Goal: Use online tool/utility: Utilize a website feature to perform a specific function

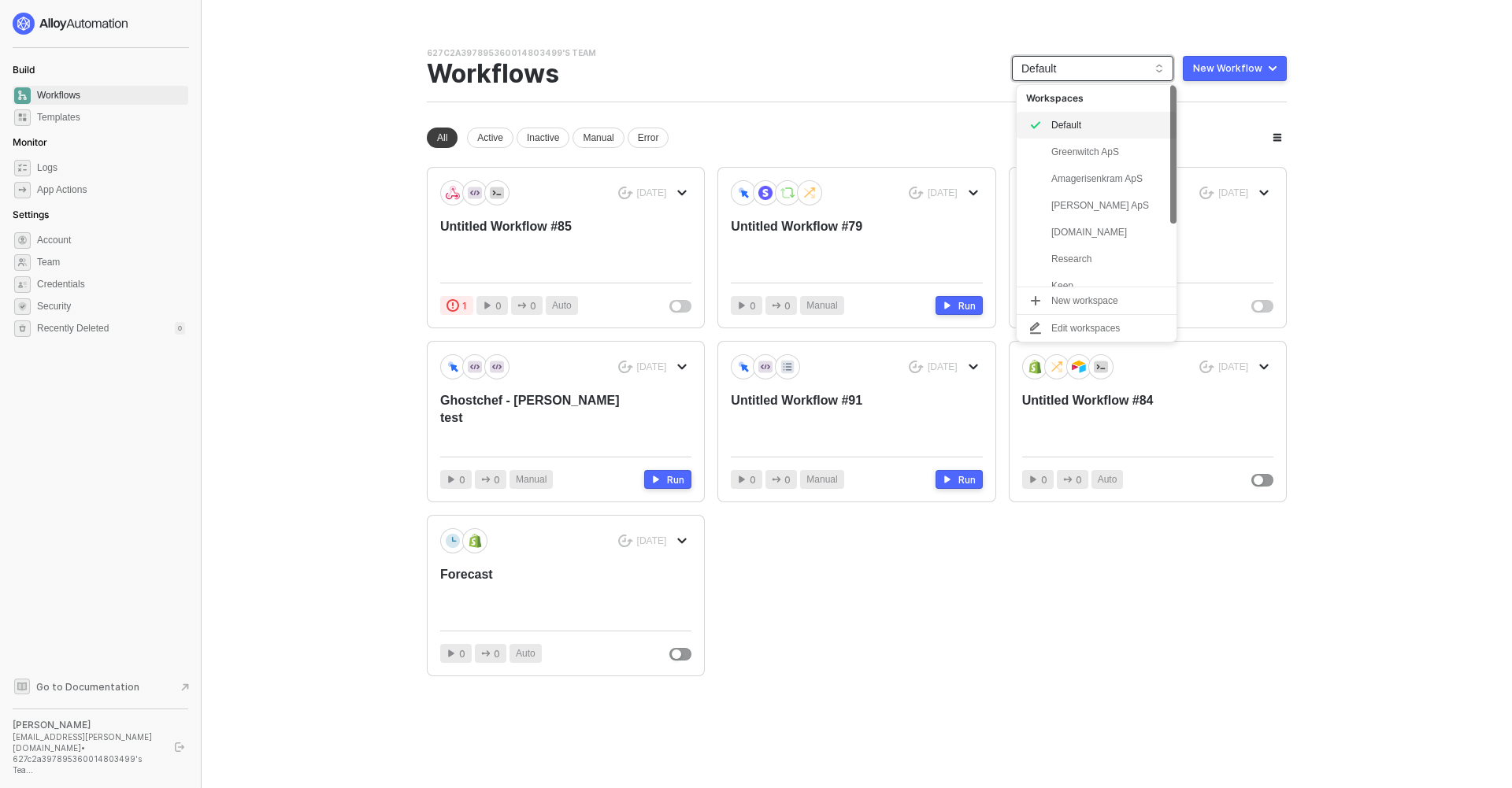
click at [1069, 69] on span "Default" at bounding box center [1092, 69] width 142 height 24
click at [1086, 151] on div "Greenwitch ApS" at bounding box center [1109, 151] width 116 height 19
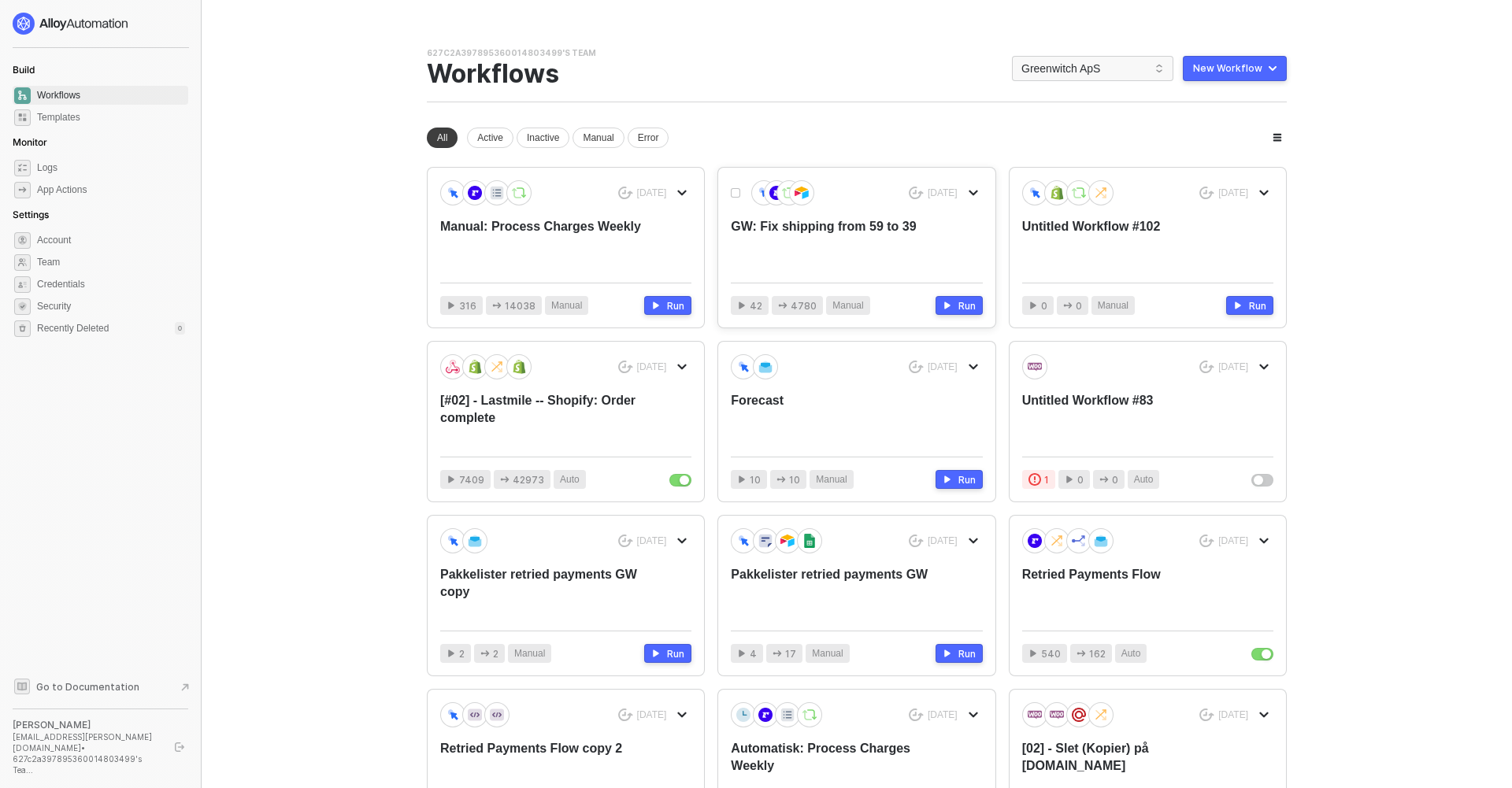
click at [822, 231] on div "GW: Fix shipping from 59 to 39" at bounding box center [832, 243] width 201 height 52
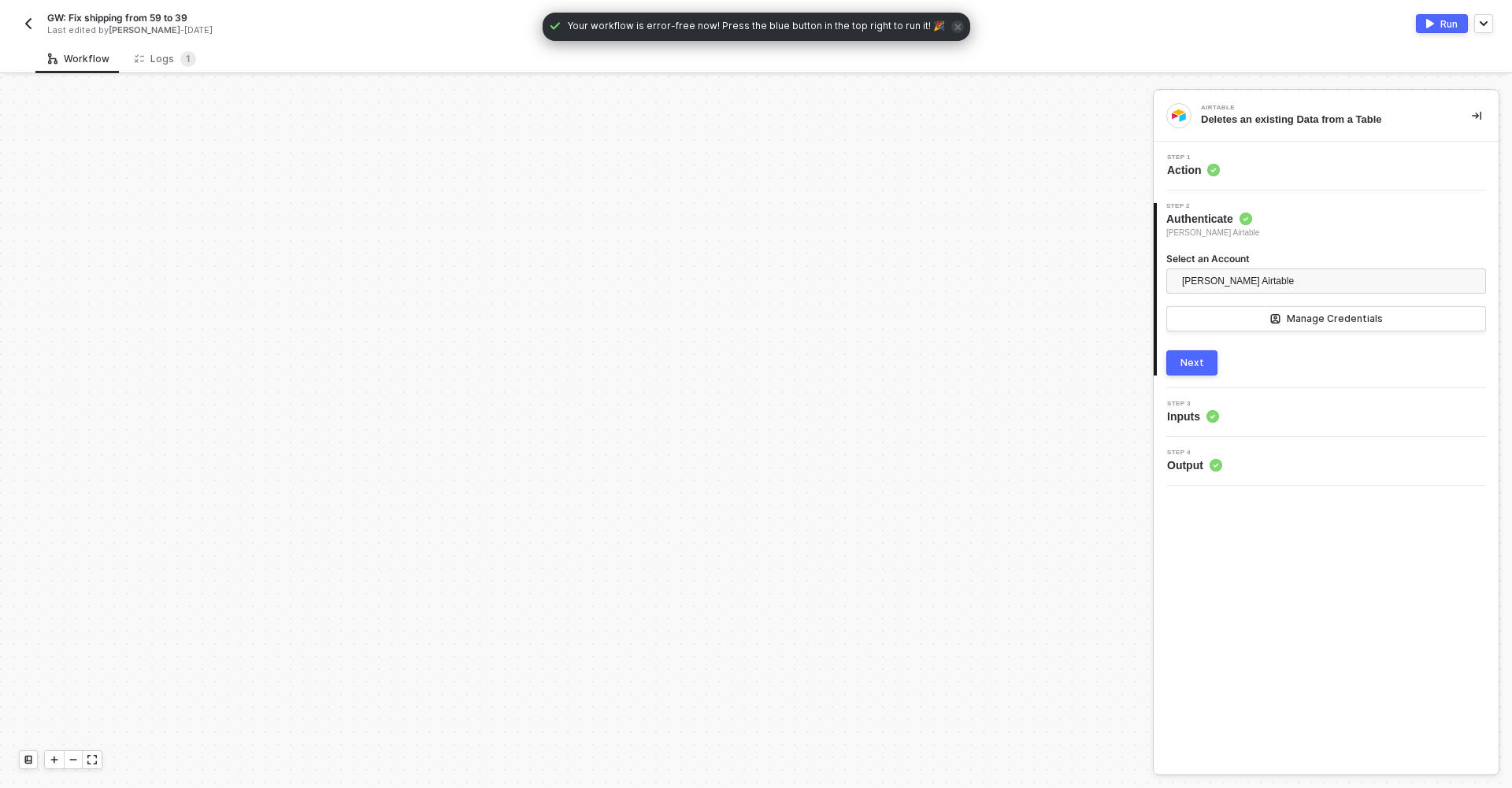
scroll to position [492, 0]
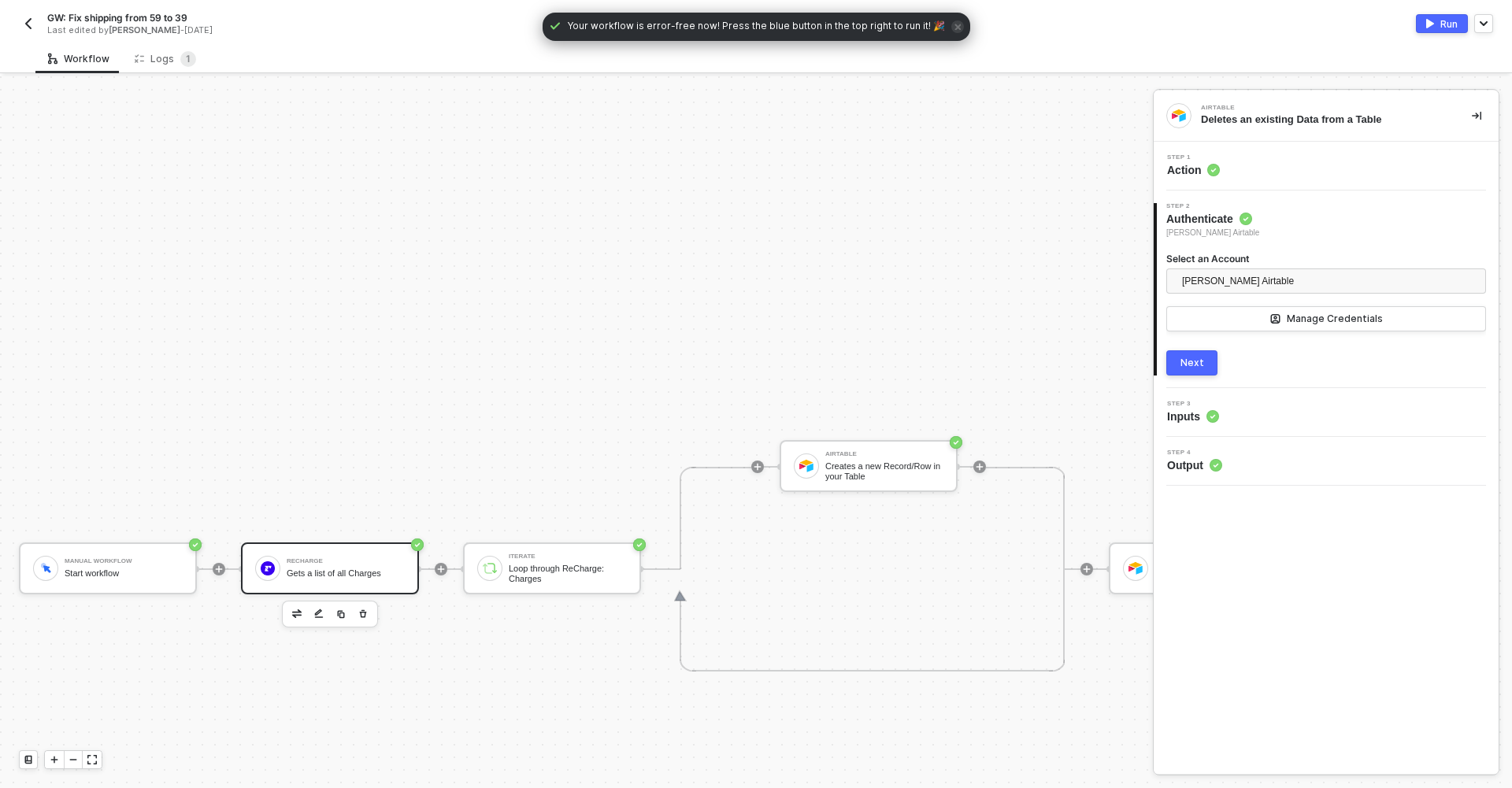
click at [311, 561] on div "ReCharge" at bounding box center [346, 561] width 118 height 6
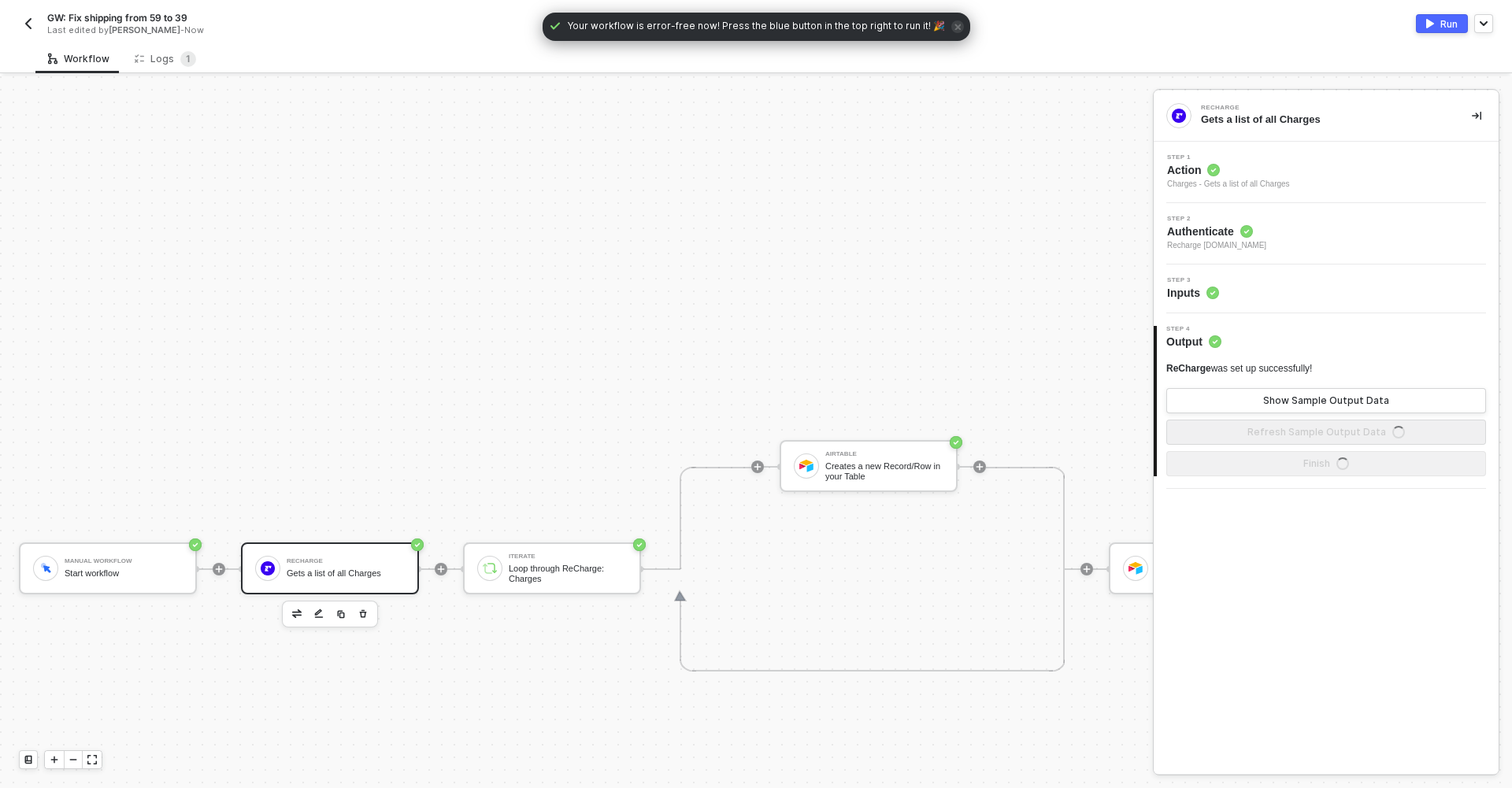
click at [1252, 278] on div "Step 3 Inputs" at bounding box center [1328, 289] width 341 height 24
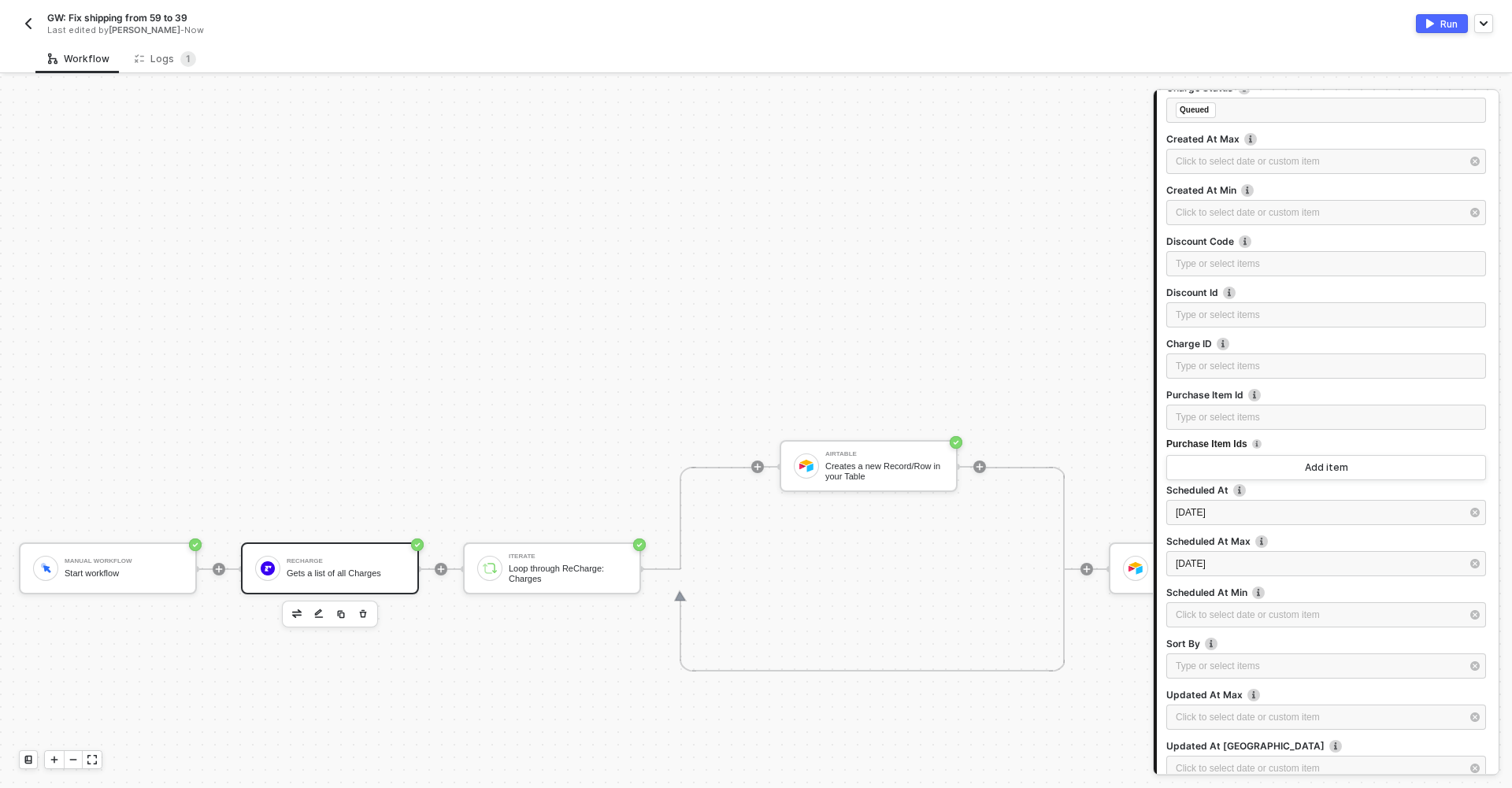
scroll to position [276, 0]
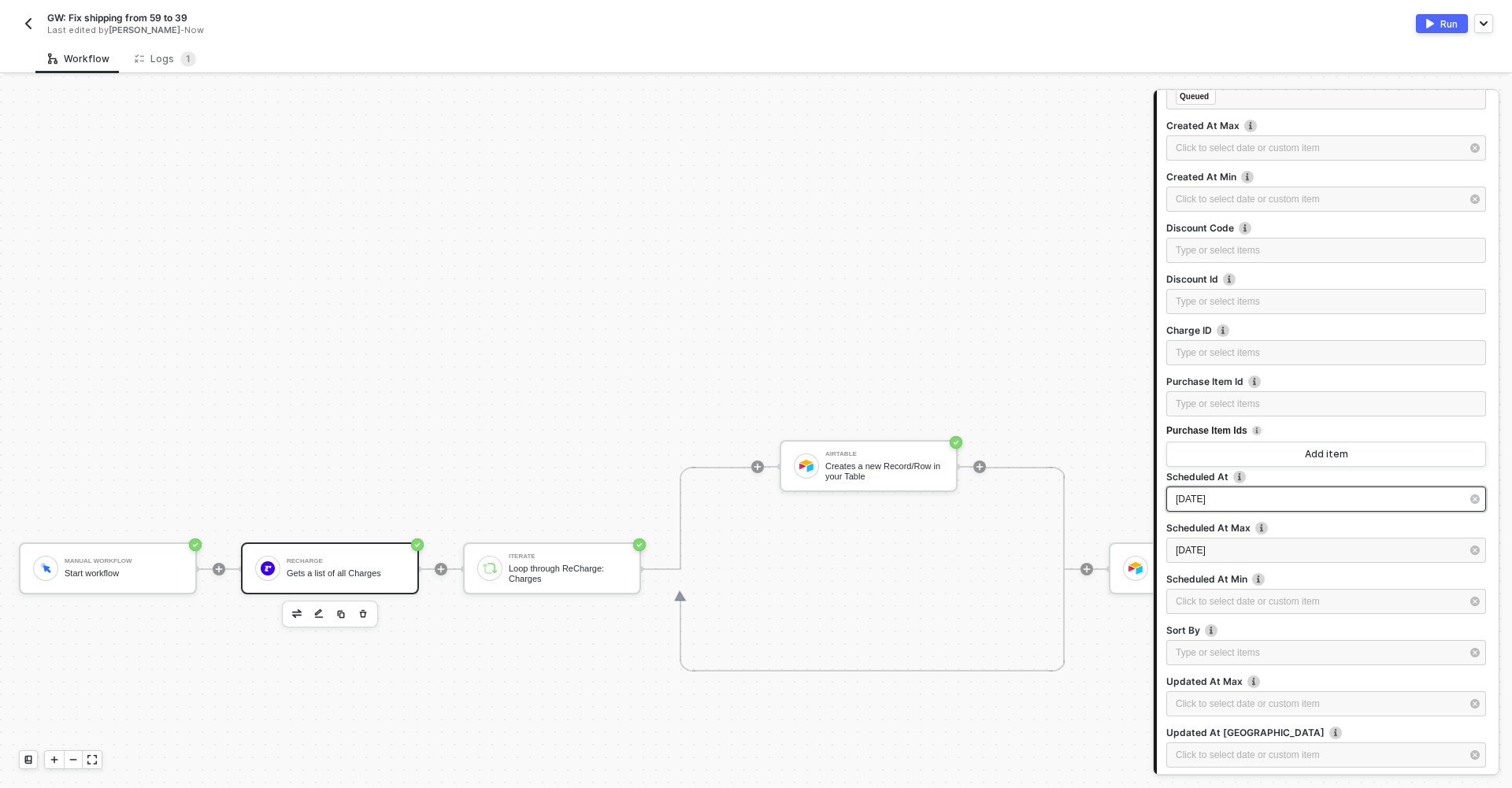
click at [1257, 492] on div "2025-08-23" at bounding box center [1318, 500] width 285 height 15
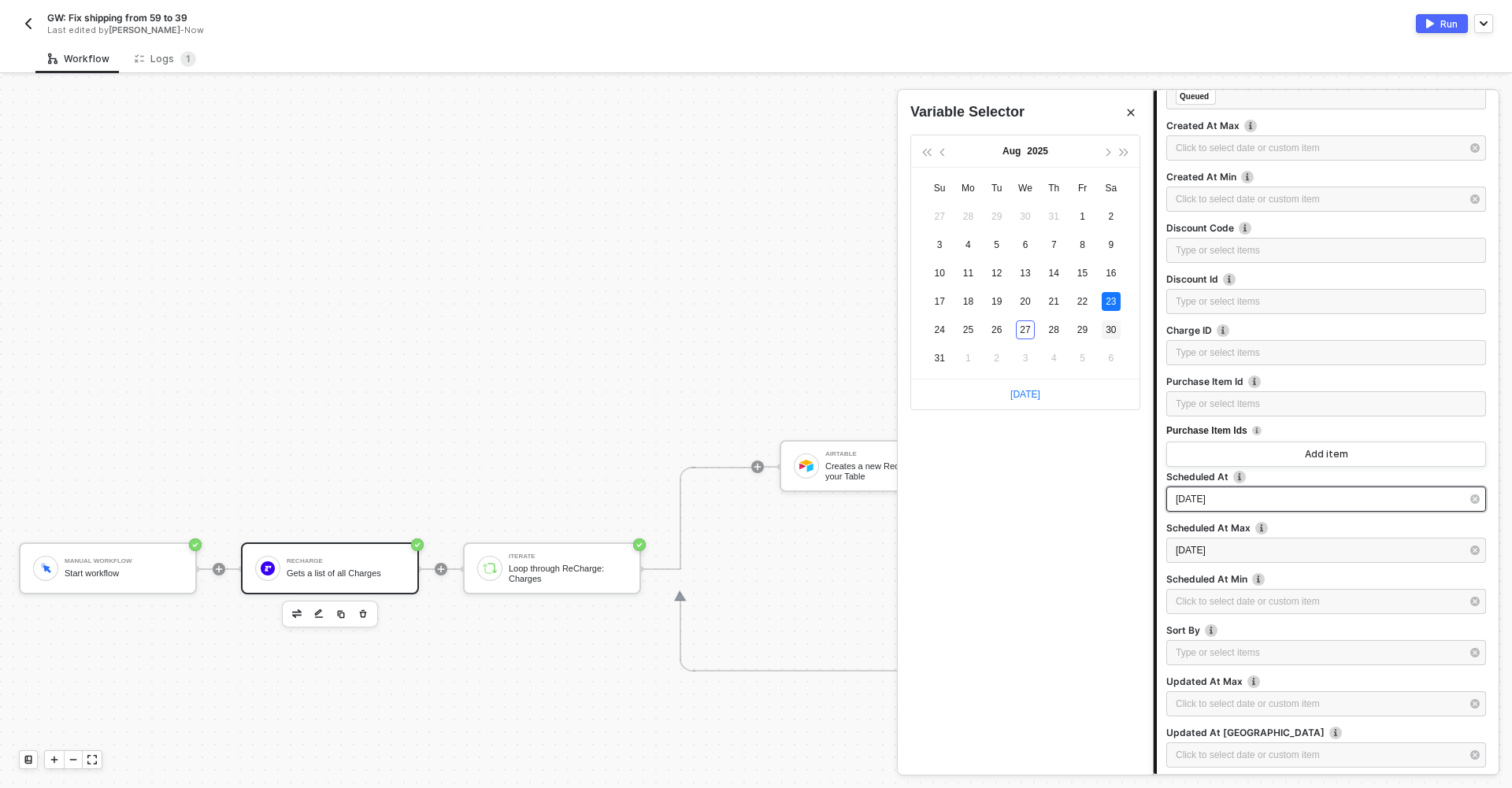
type input "2025-08-30"
click at [1113, 329] on div "30" at bounding box center [1111, 330] width 19 height 19
click at [1277, 547] on div "2025-08-25" at bounding box center [1318, 551] width 285 height 15
click at [966, 357] on div "1" at bounding box center [968, 358] width 19 height 19
type input "[DATE]"
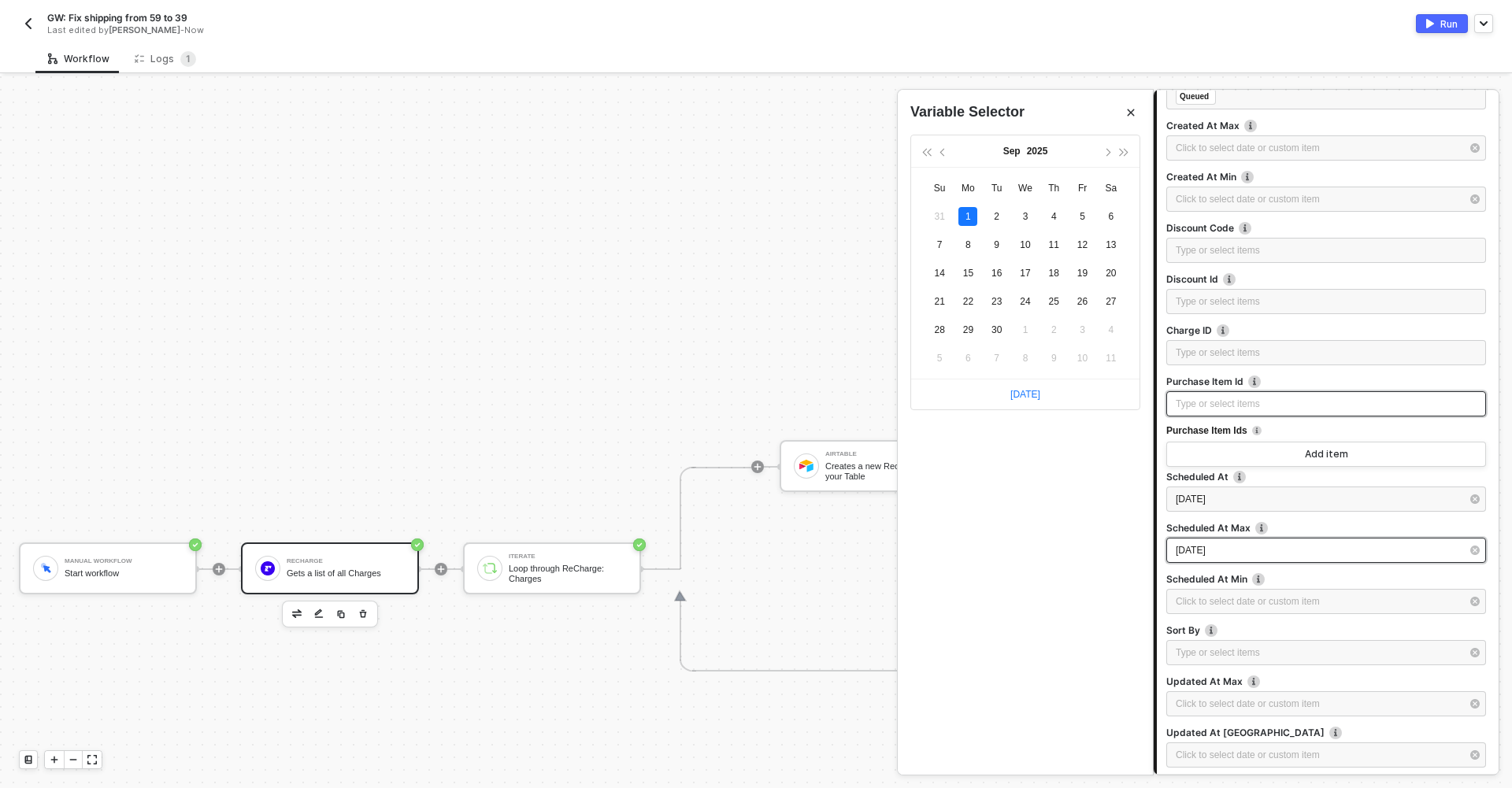
scroll to position [709, 0]
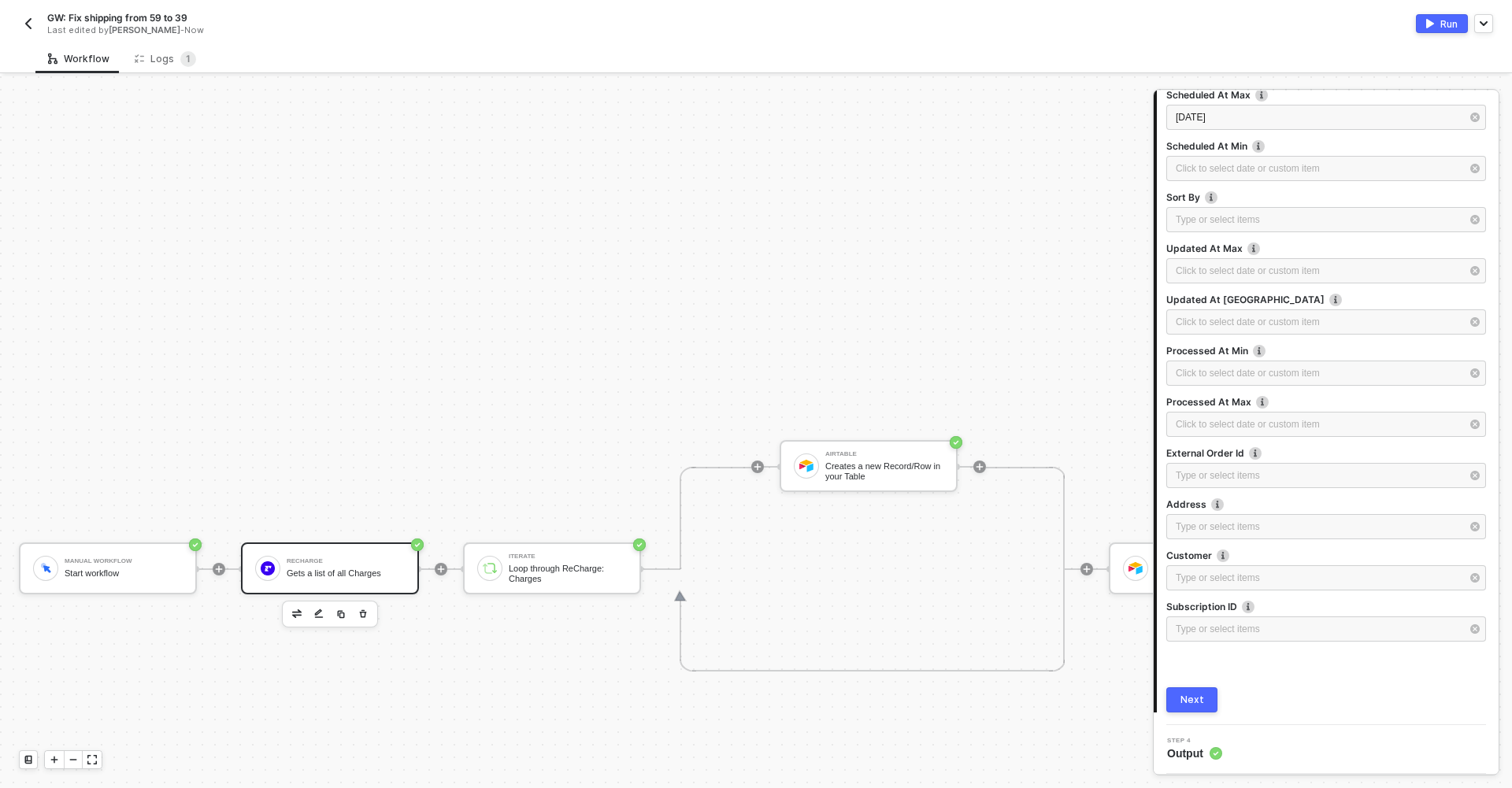
click at [1200, 688] on button "Next" at bounding box center [1192, 700] width 51 height 26
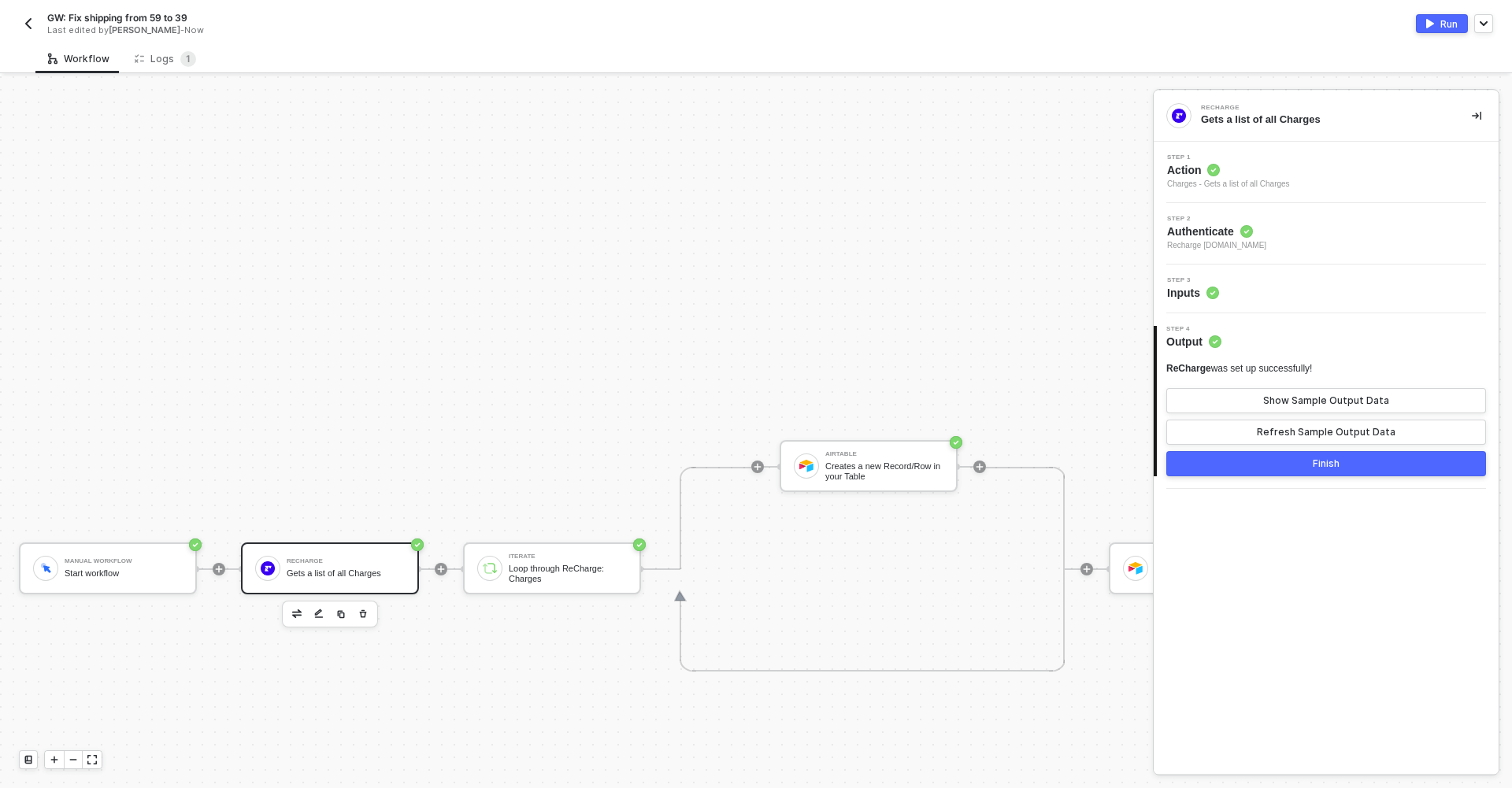
click at [1320, 465] on div "Finish" at bounding box center [1326, 464] width 26 height 13
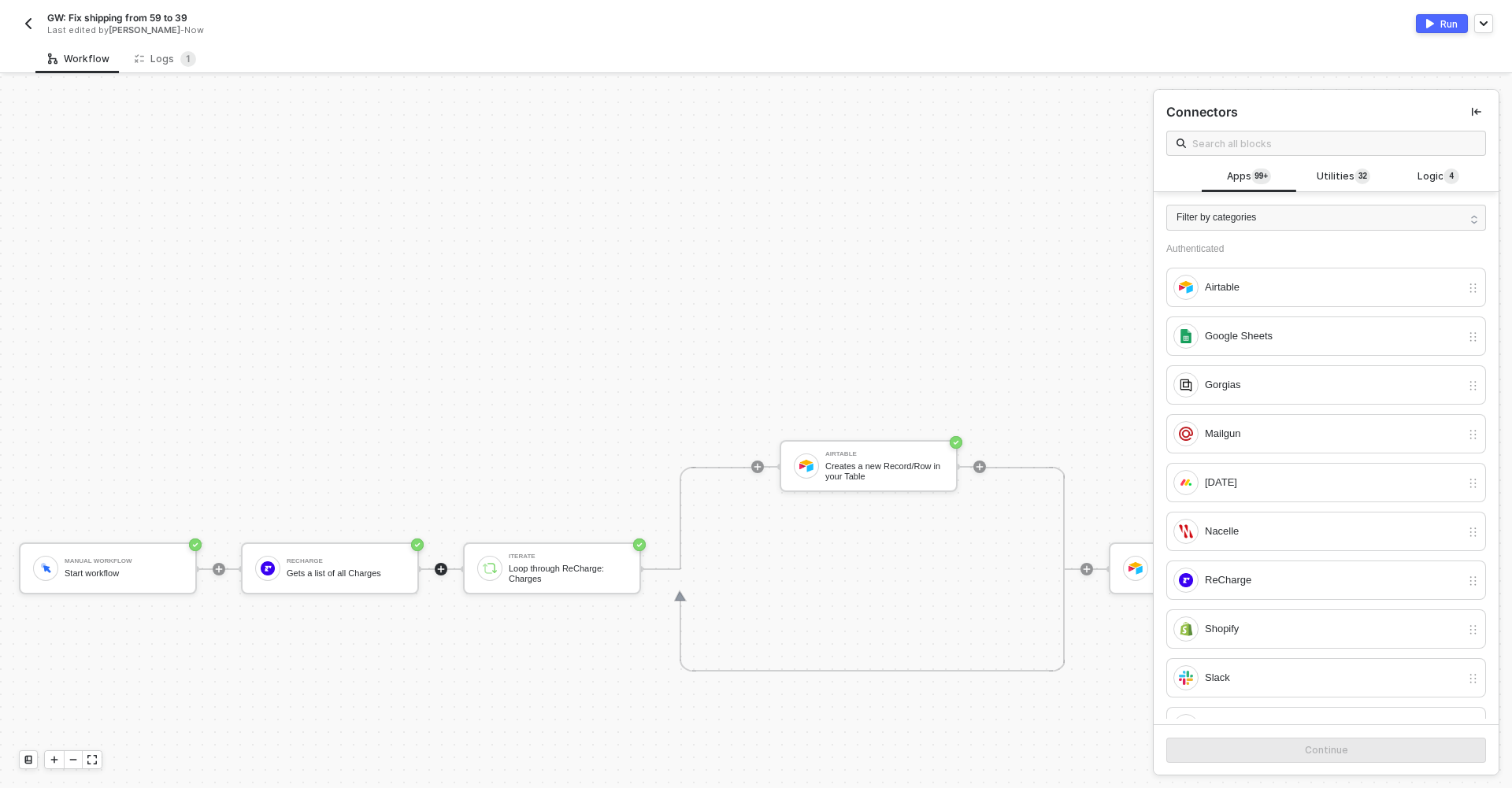
click at [1441, 26] on div "Run" at bounding box center [1449, 24] width 17 height 14
click at [26, 18] on img "button" at bounding box center [28, 23] width 13 height 13
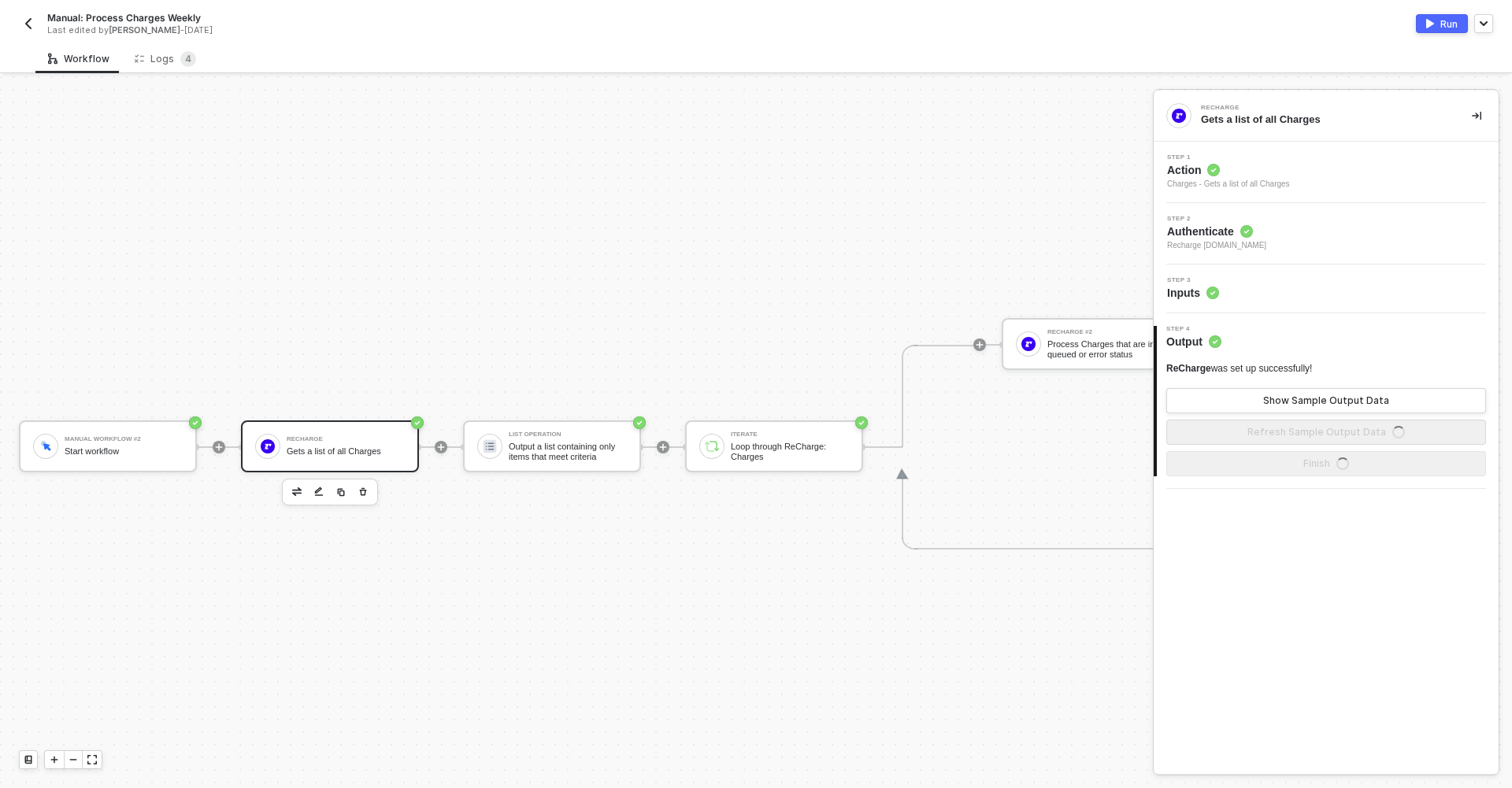
scroll to position [29, 0]
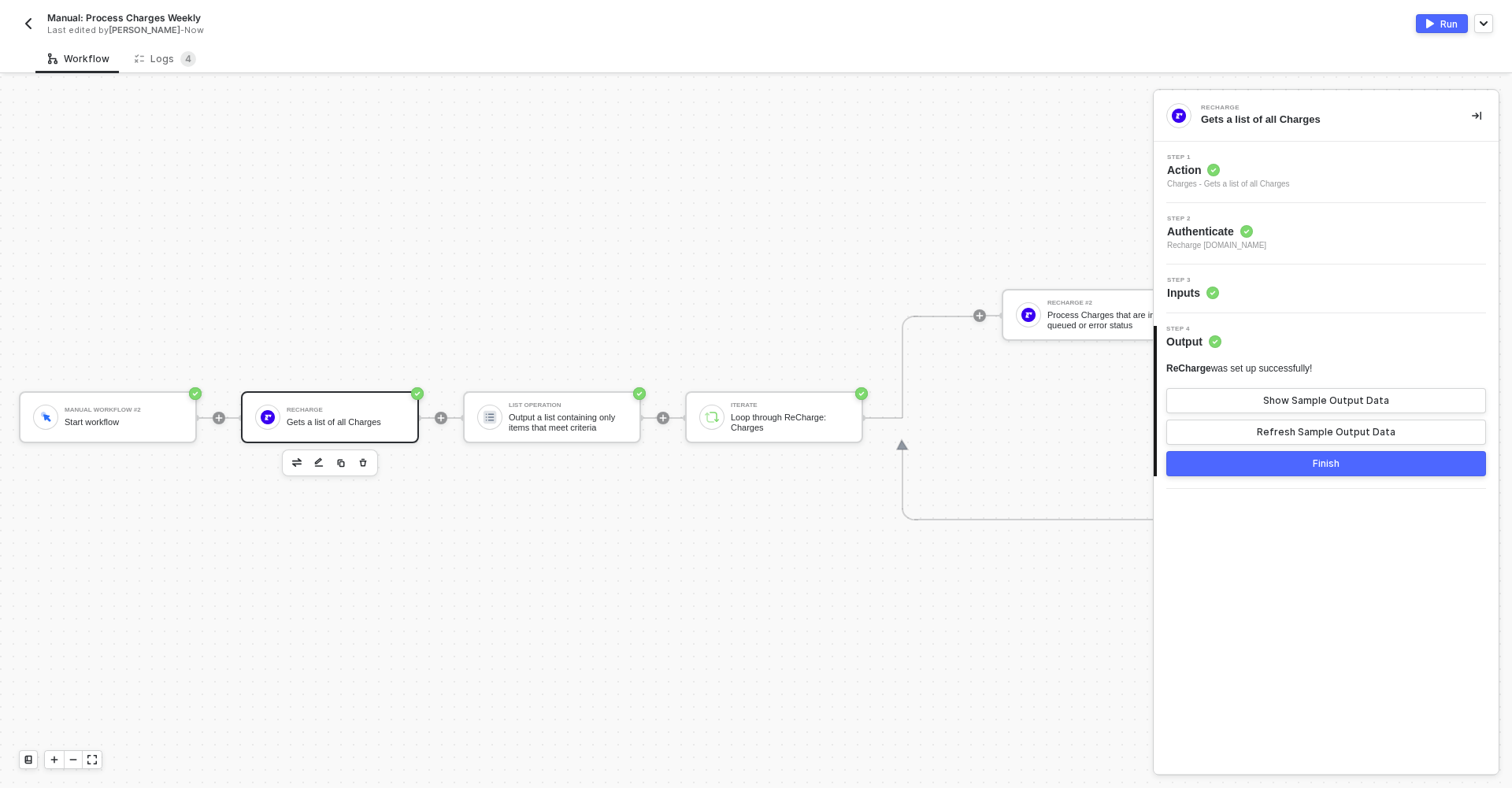
click at [324, 408] on div "ReCharge" at bounding box center [346, 409] width 118 height 6
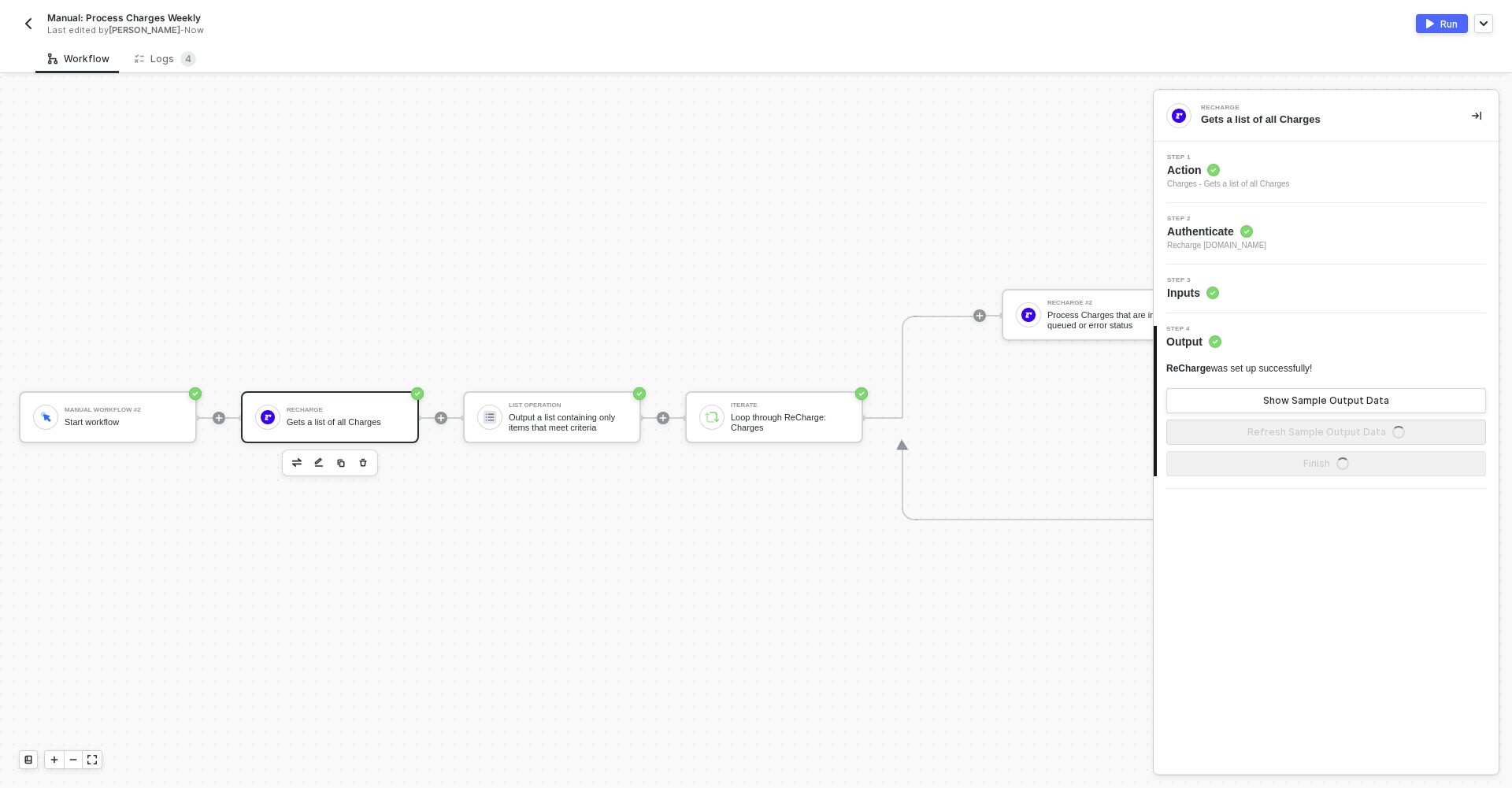
click at [376, 411] on div "ReCharge" at bounding box center [346, 409] width 118 height 6
click at [1229, 288] on div "Step 3 Inputs" at bounding box center [1328, 289] width 341 height 24
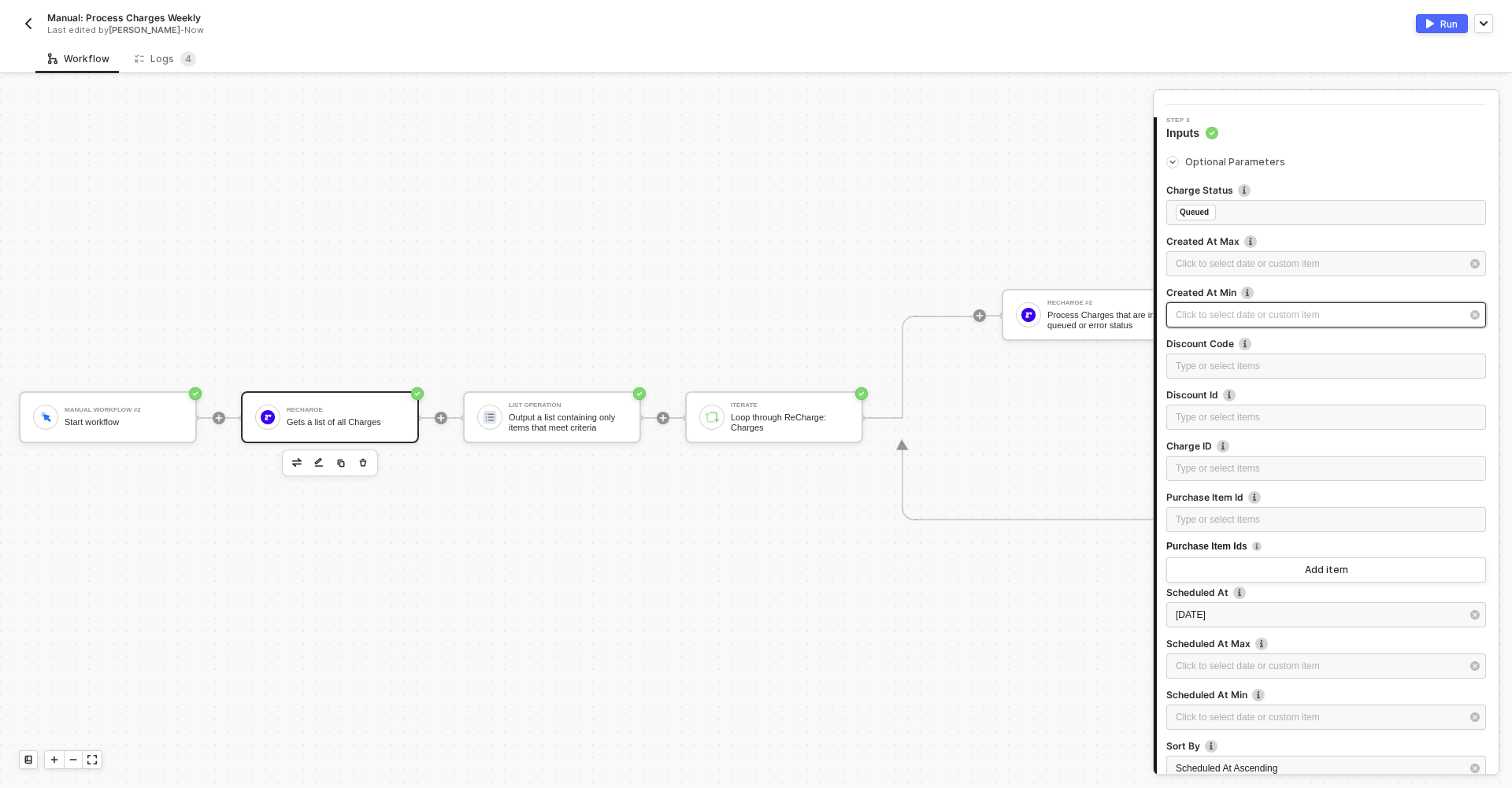
scroll to position [162, 0]
click at [1260, 614] on div "[DATE]" at bounding box center [1318, 614] width 285 height 15
click at [1112, 328] on div "30" at bounding box center [1111, 330] width 19 height 19
type input "2025-08-30"
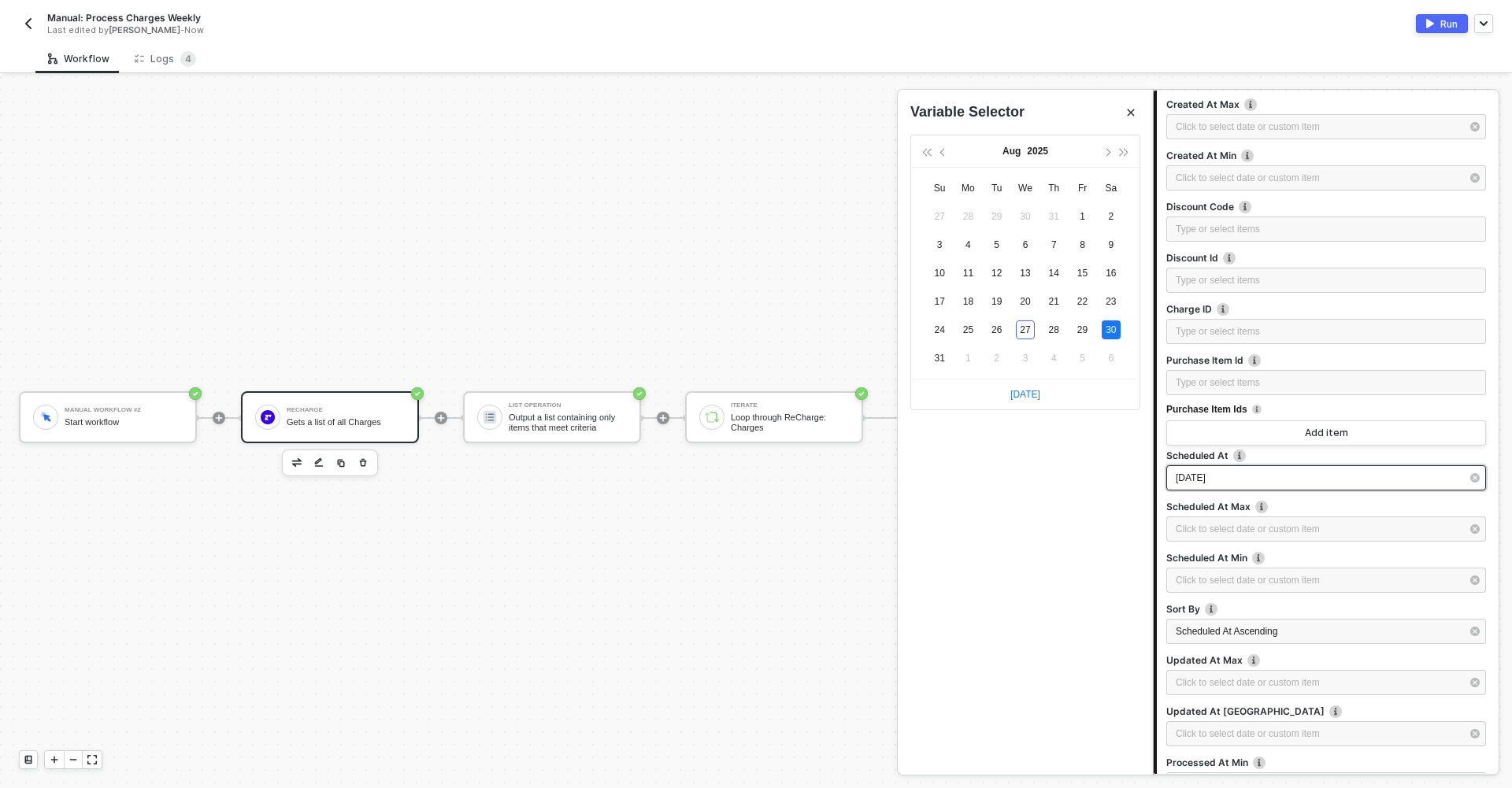
scroll to position [709, 0]
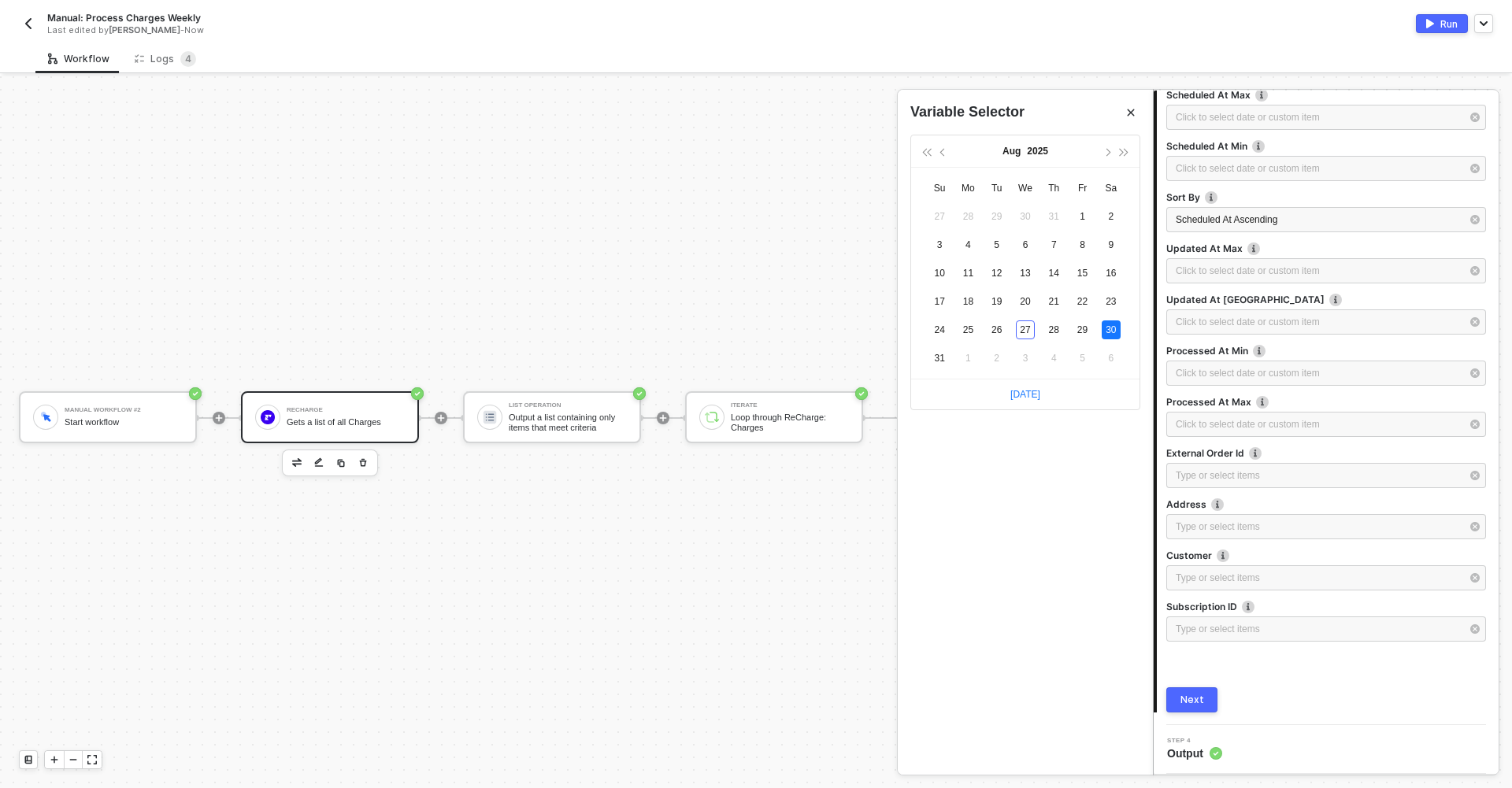
click at [1202, 694] on div "Next" at bounding box center [1193, 699] width 24 height 13
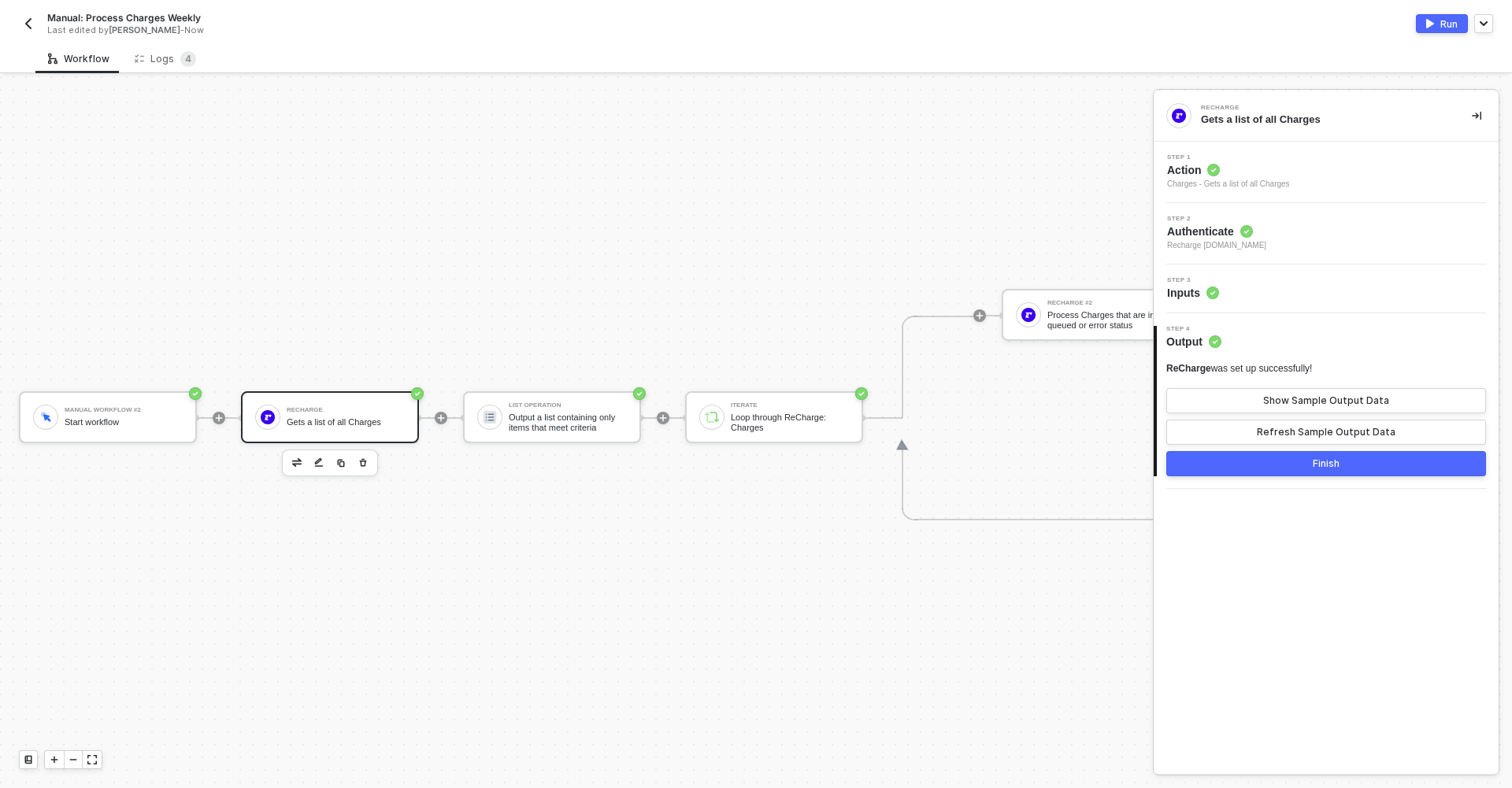
click at [1332, 465] on div "Finish" at bounding box center [1326, 464] width 26 height 13
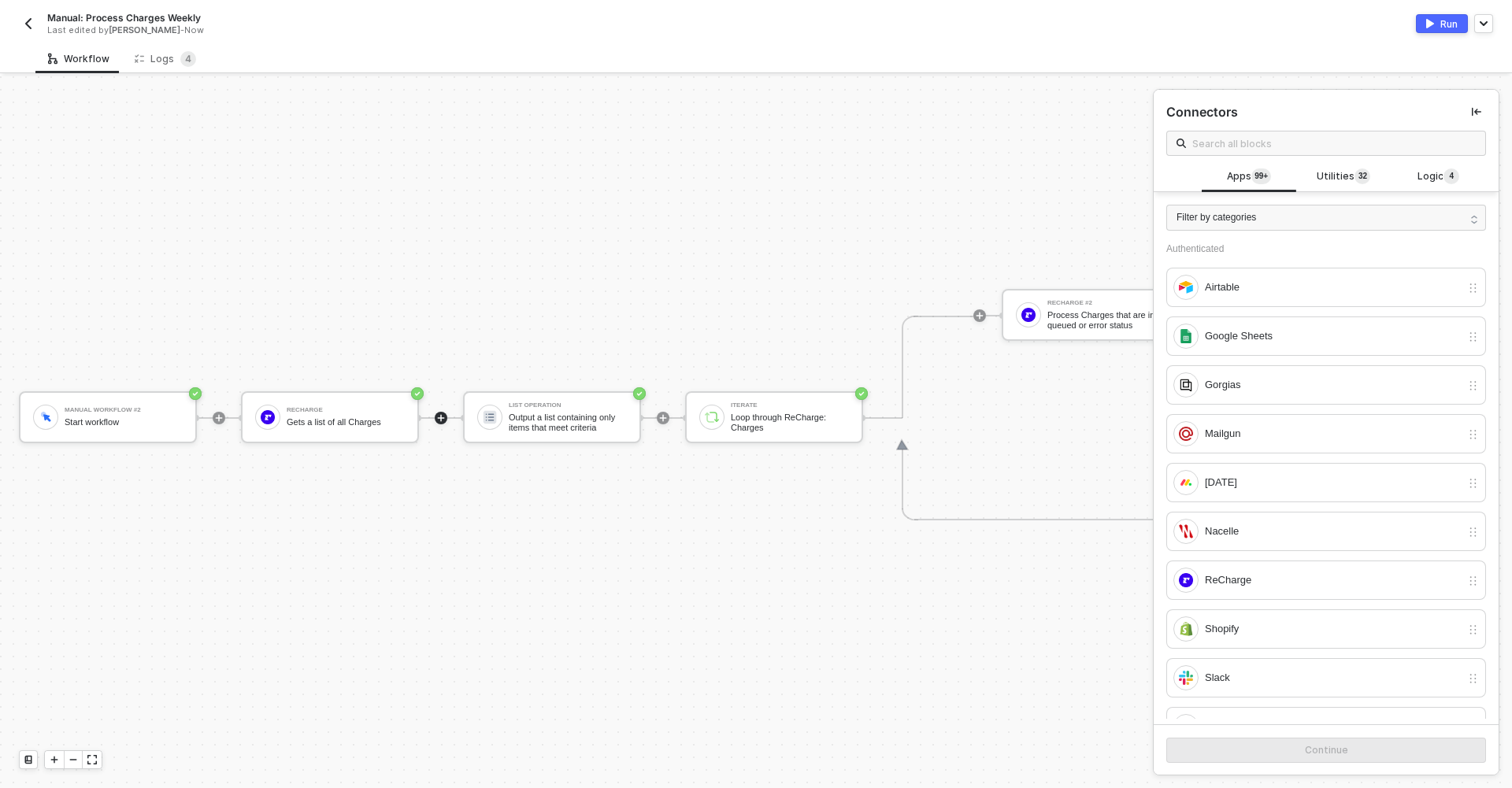
click at [1439, 24] on button "Run" at bounding box center [1441, 24] width 52 height 19
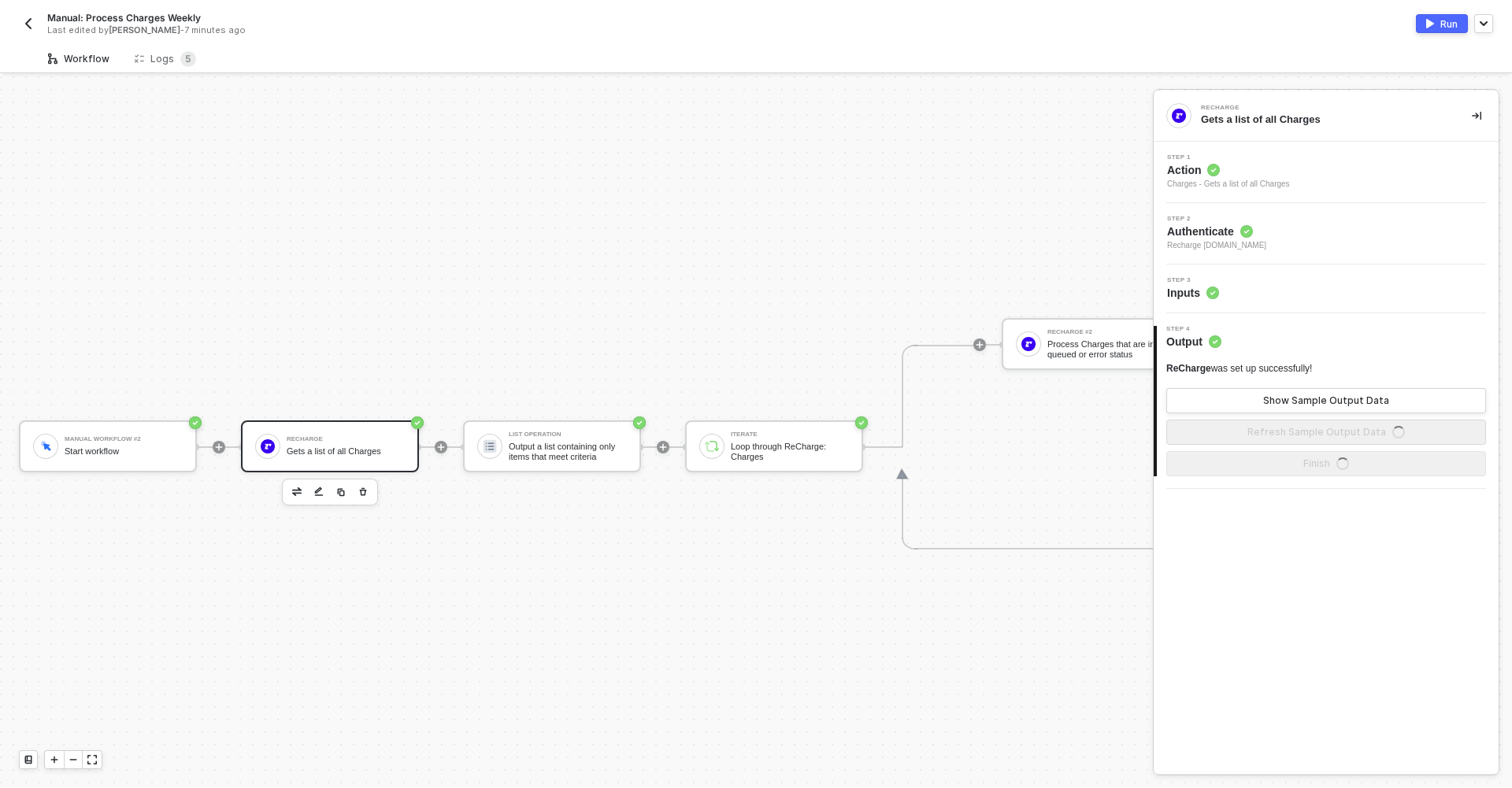
scroll to position [29, 0]
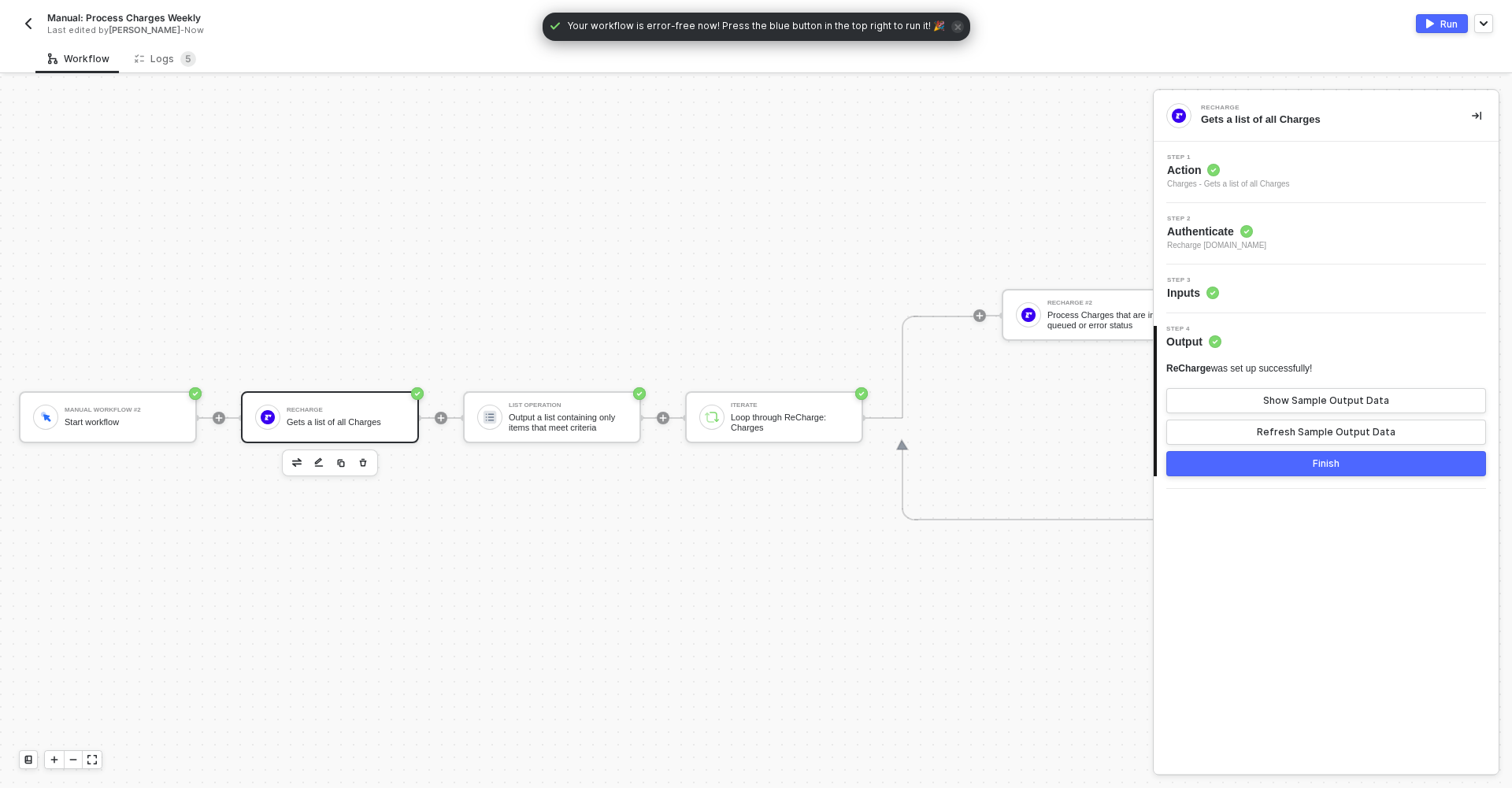
click at [1445, 26] on div "Run" at bounding box center [1449, 24] width 17 height 14
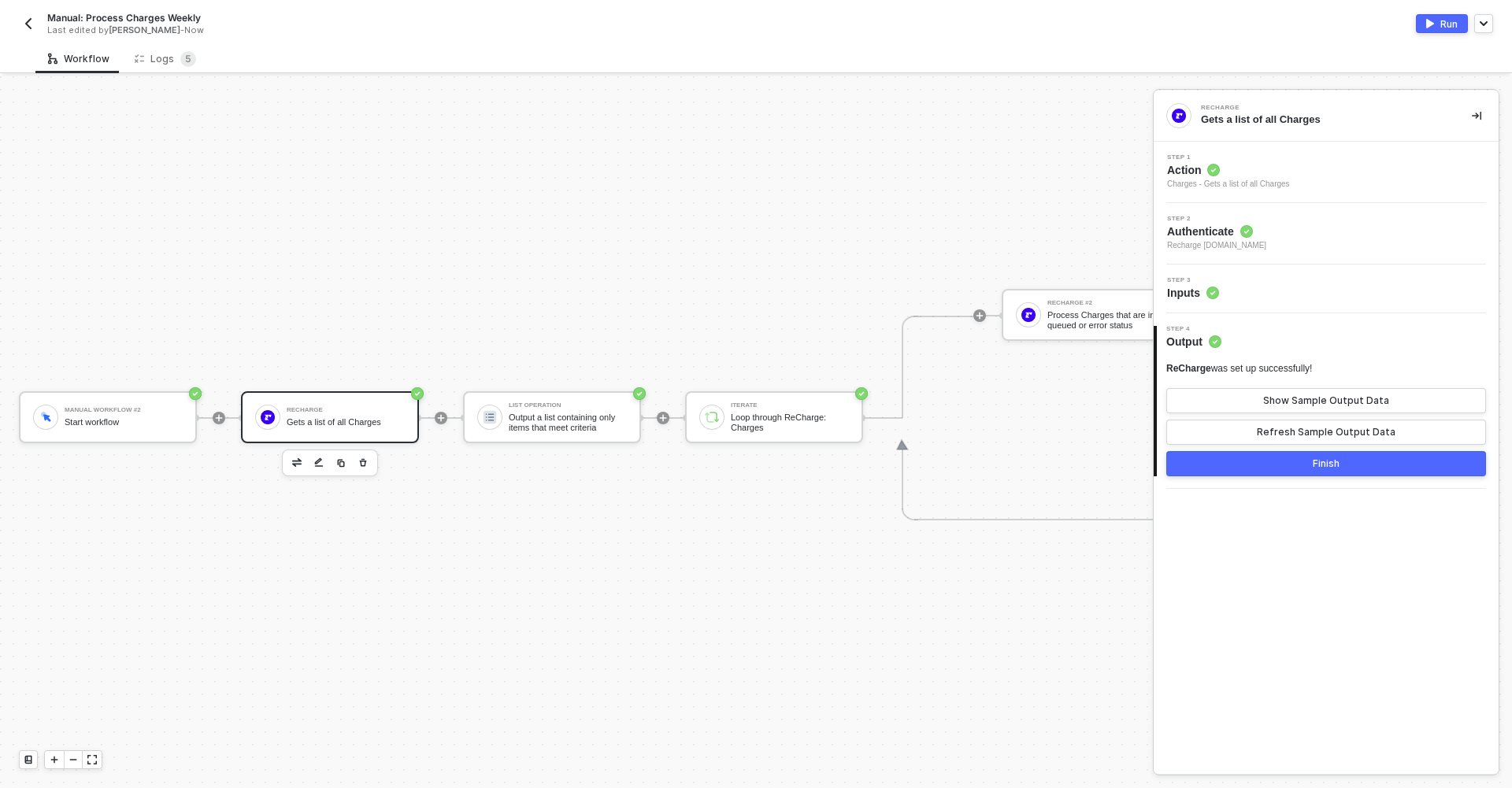
click at [1257, 286] on div "Step 3 Inputs" at bounding box center [1328, 289] width 341 height 24
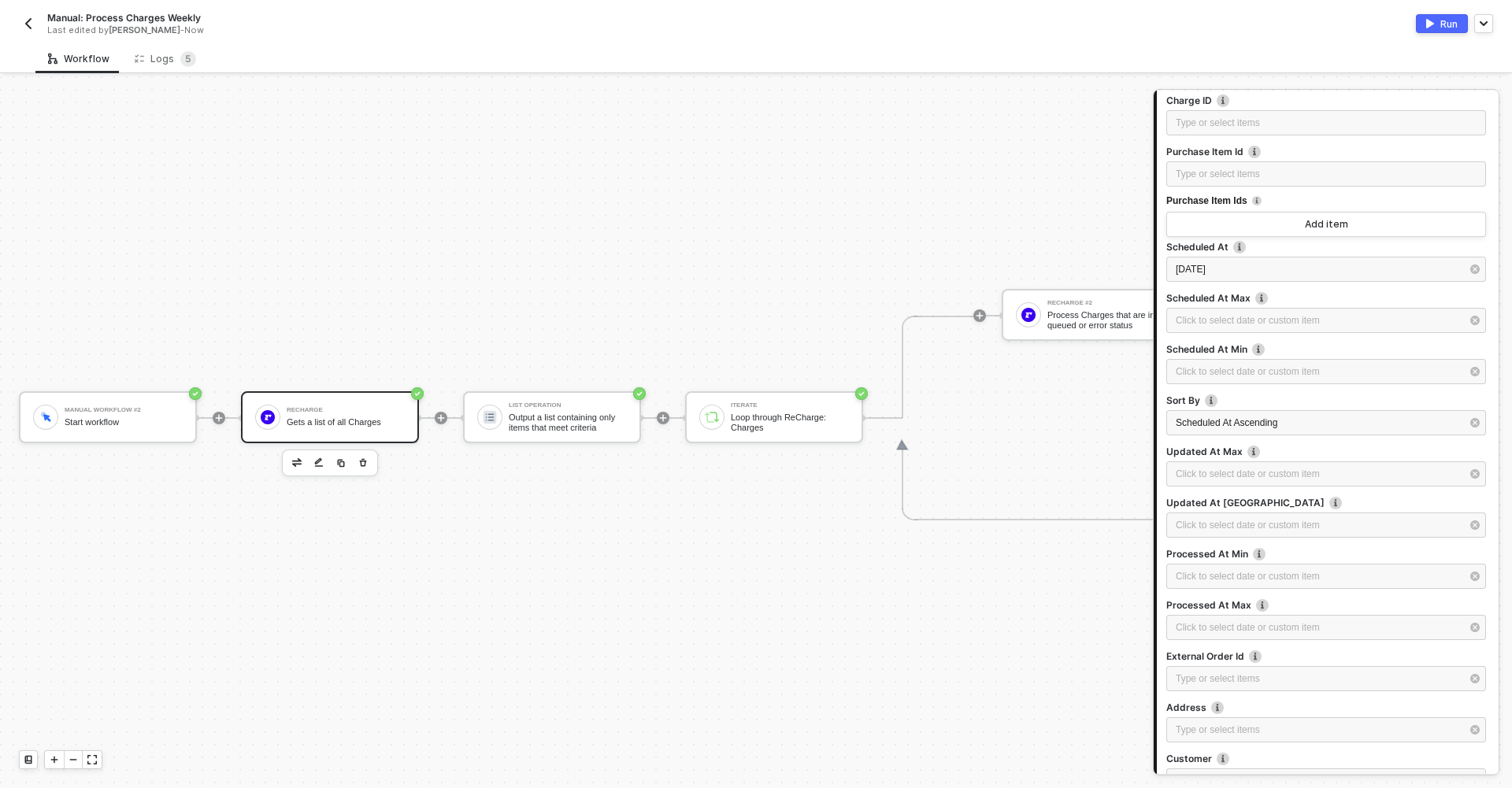
scroll to position [506, 0]
click at [1264, 271] on div "[DATE]" at bounding box center [1318, 269] width 285 height 15
click at [946, 354] on div "31" at bounding box center [940, 358] width 19 height 19
type input "2025-08-31"
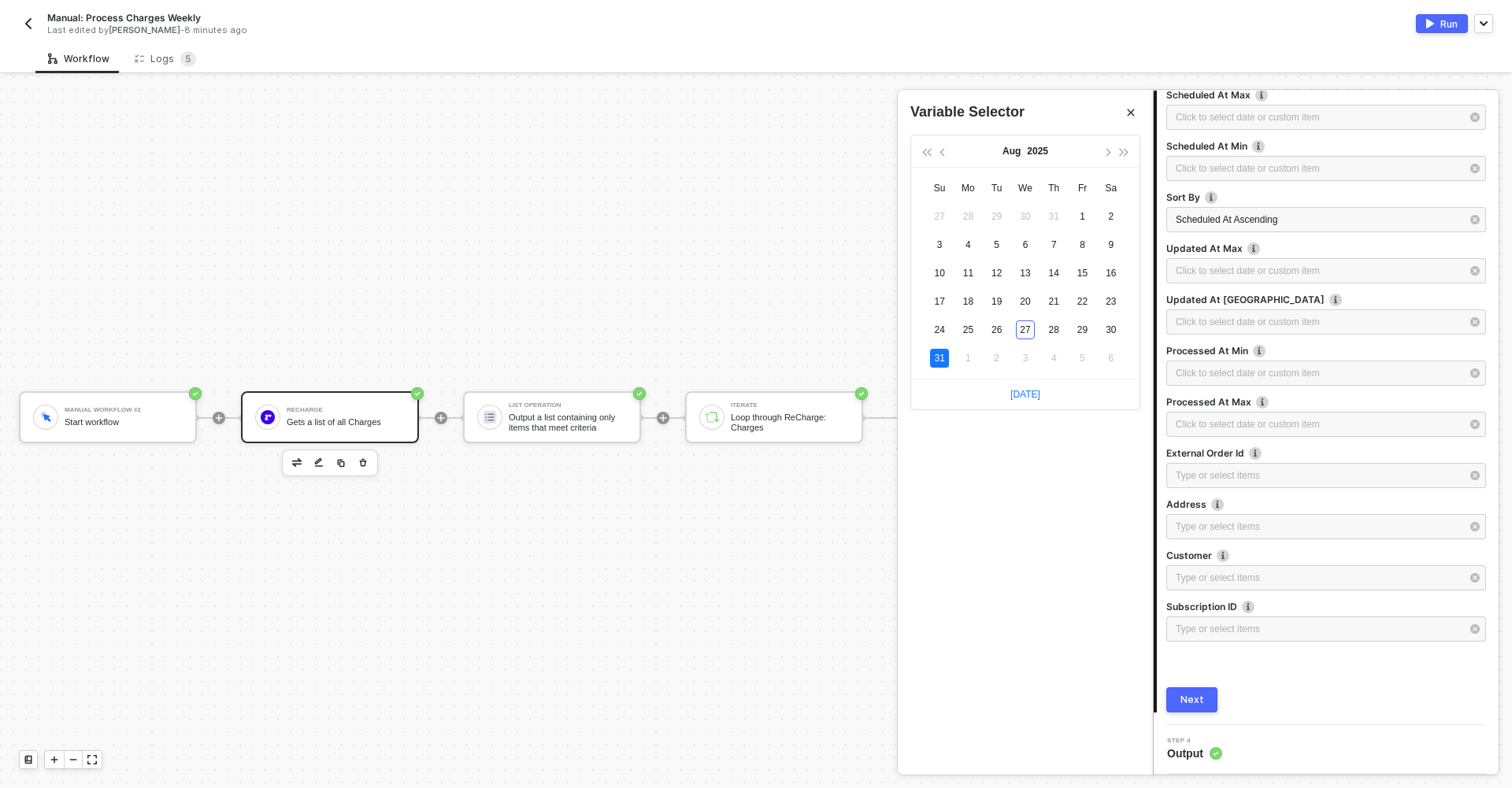
click at [1206, 699] on button "Next" at bounding box center [1192, 700] width 51 height 26
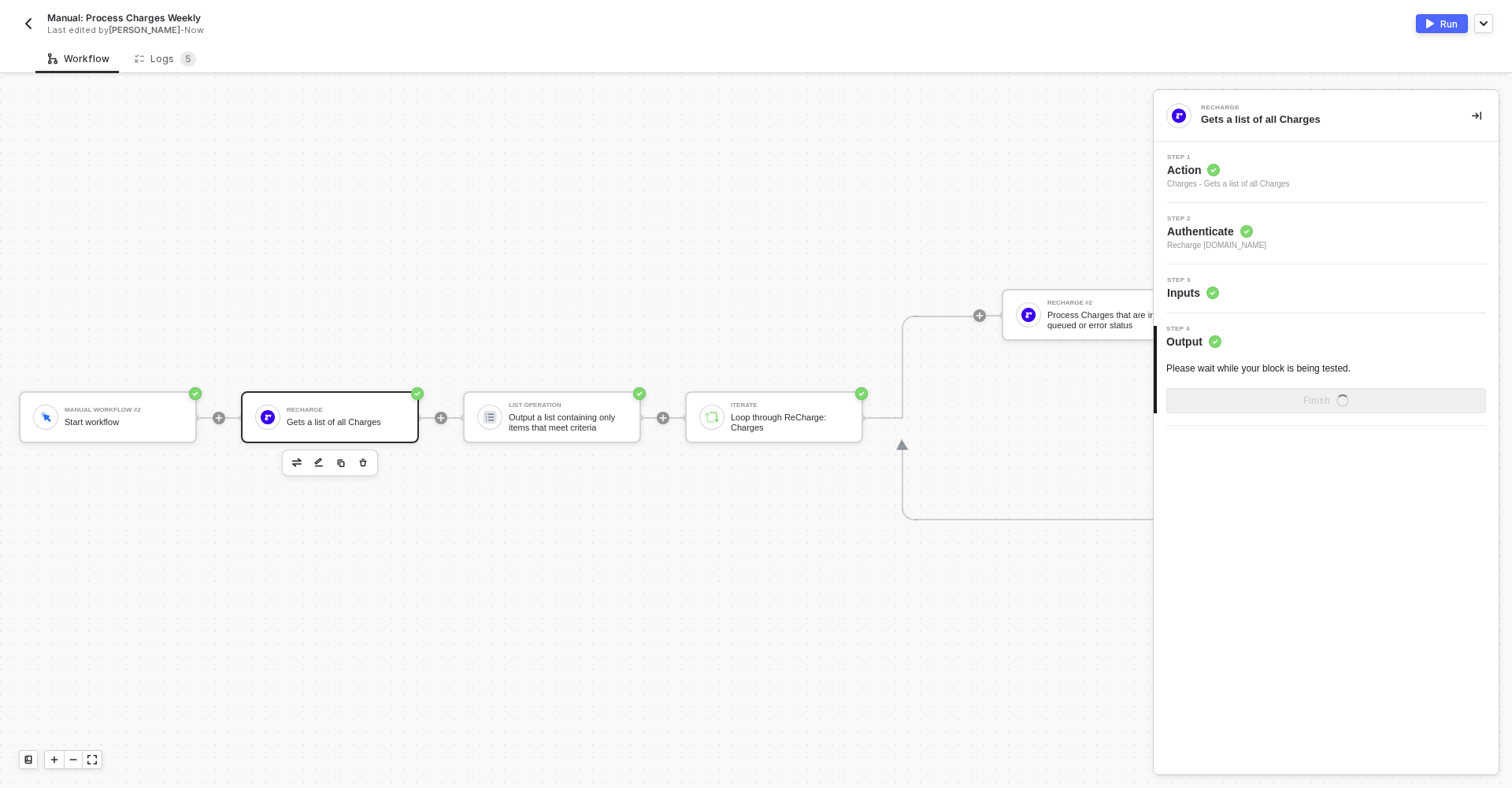
scroll to position [0, 0]
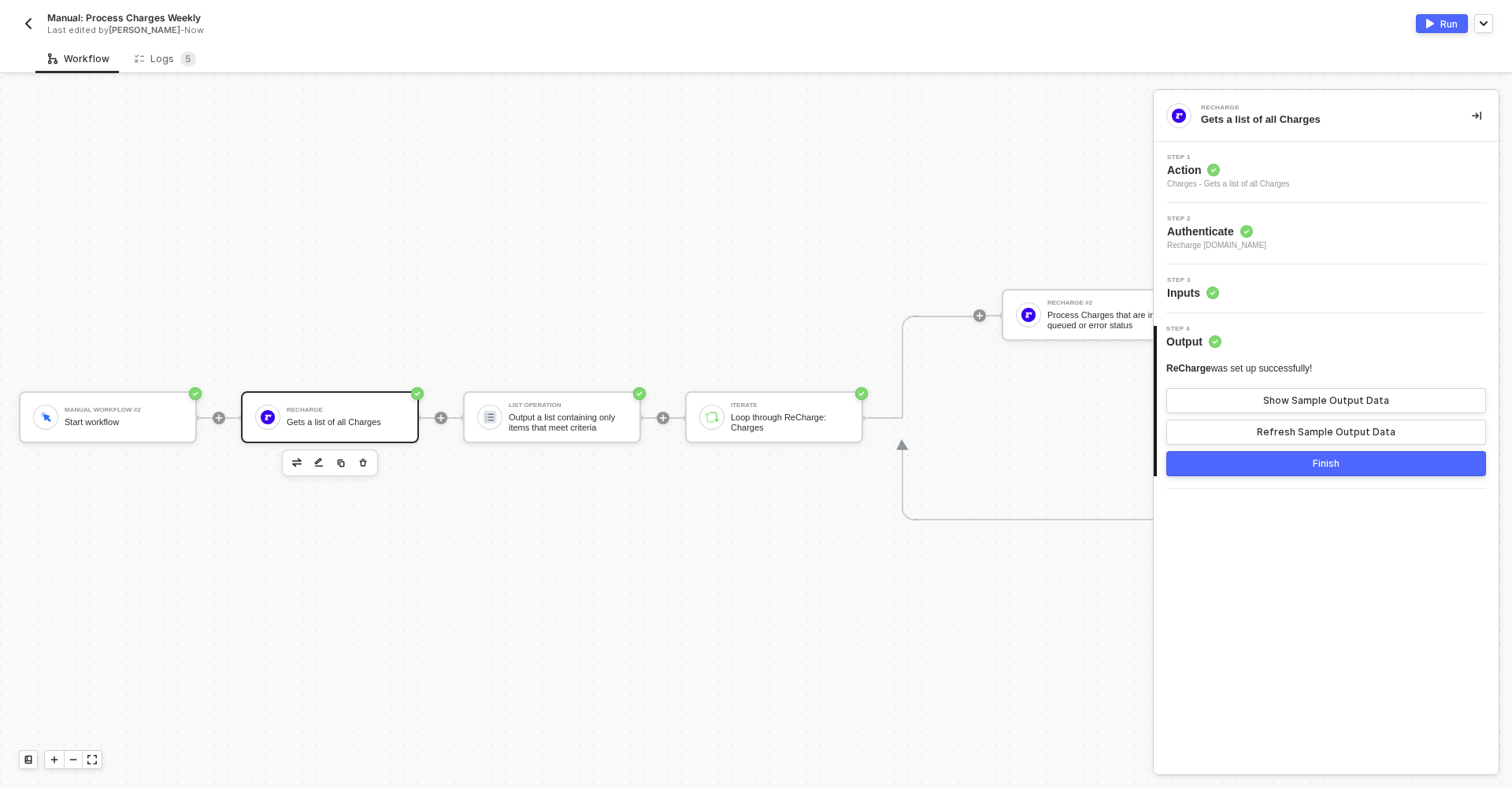
click at [1303, 466] on button "Finish" at bounding box center [1326, 464] width 320 height 26
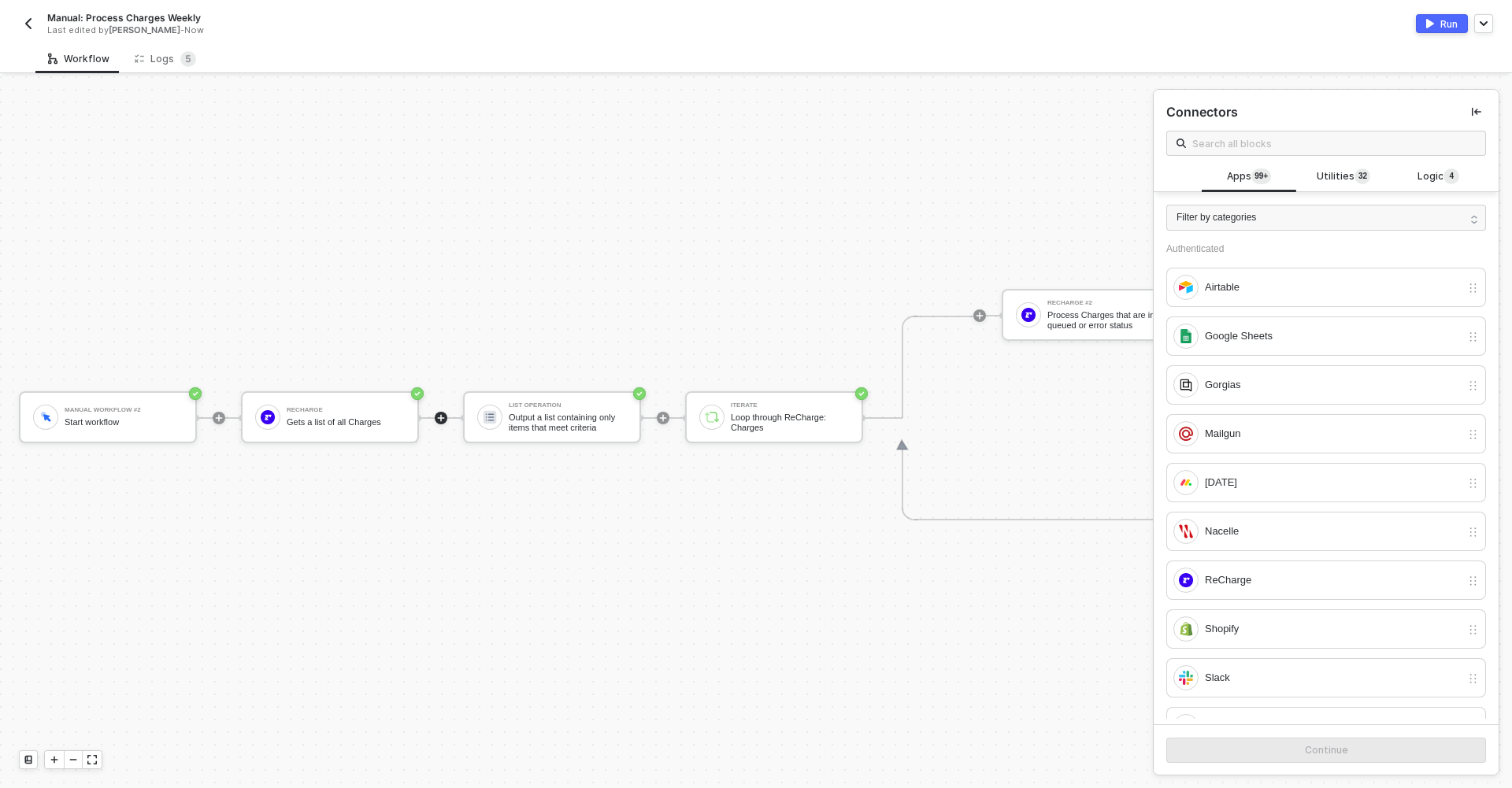
click at [1439, 21] on button "Run" at bounding box center [1441, 24] width 52 height 19
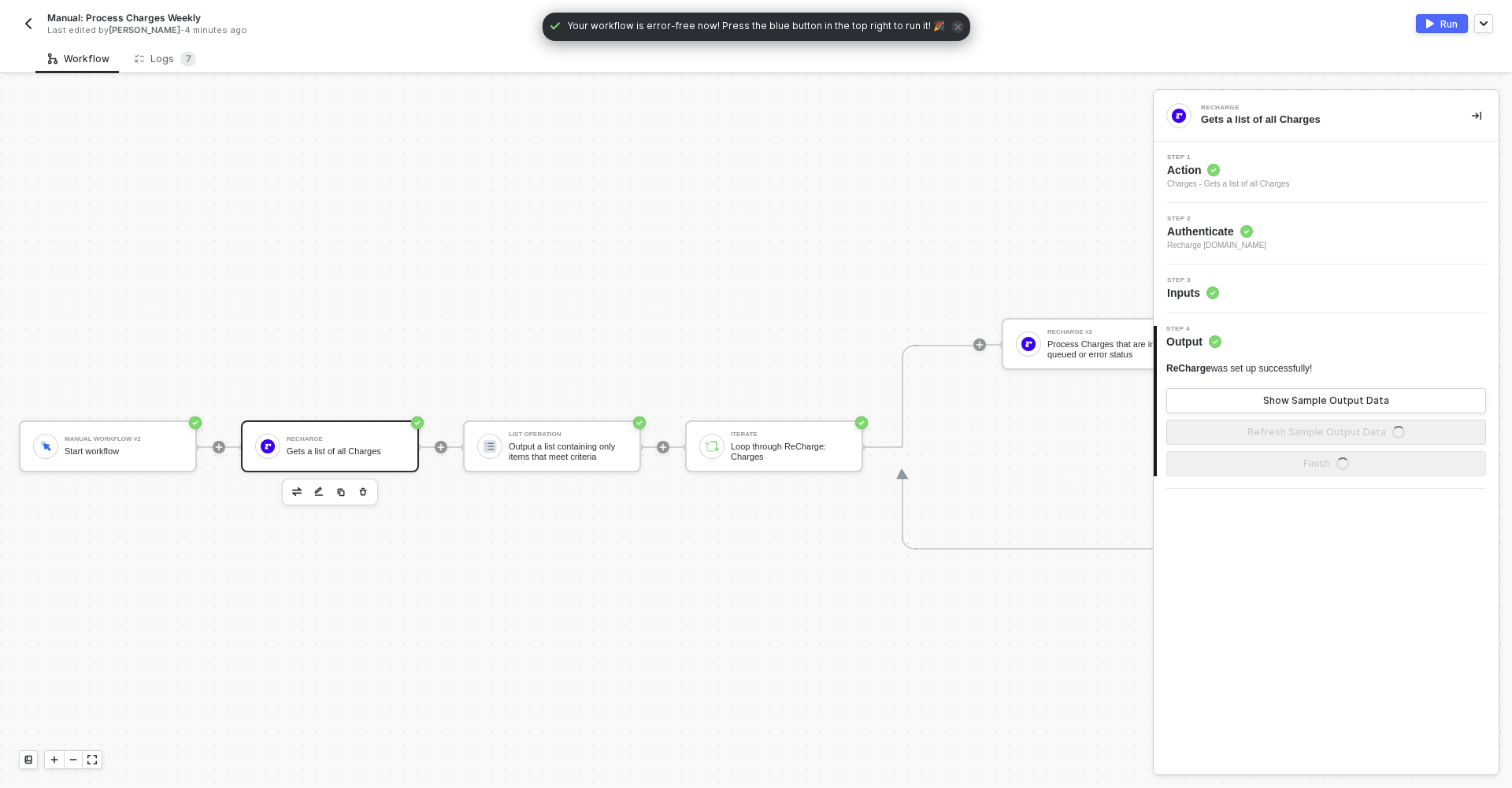
scroll to position [29, 0]
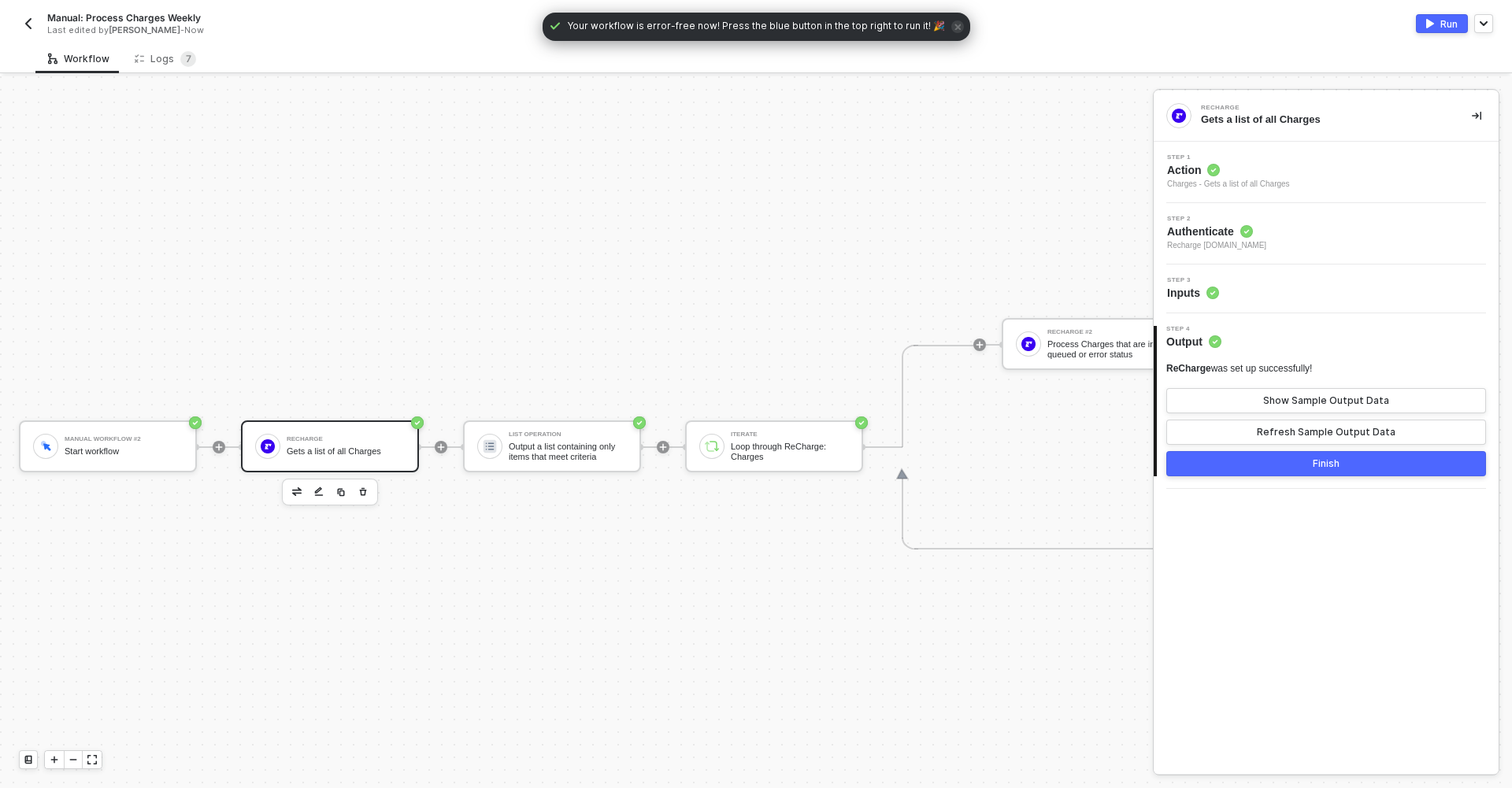
scroll to position [29, 0]
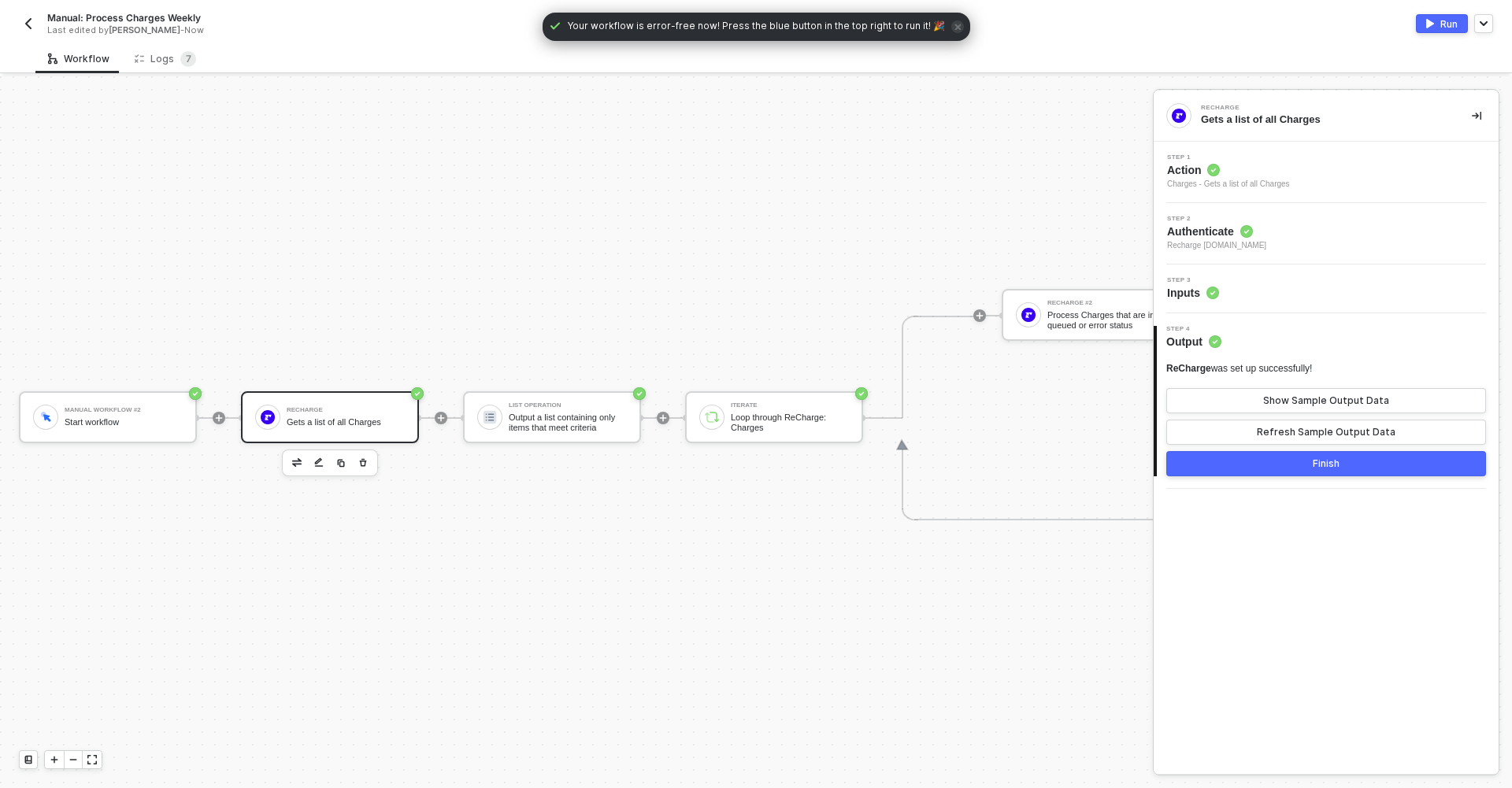
click at [1445, 22] on div "Run" at bounding box center [1449, 24] width 17 height 14
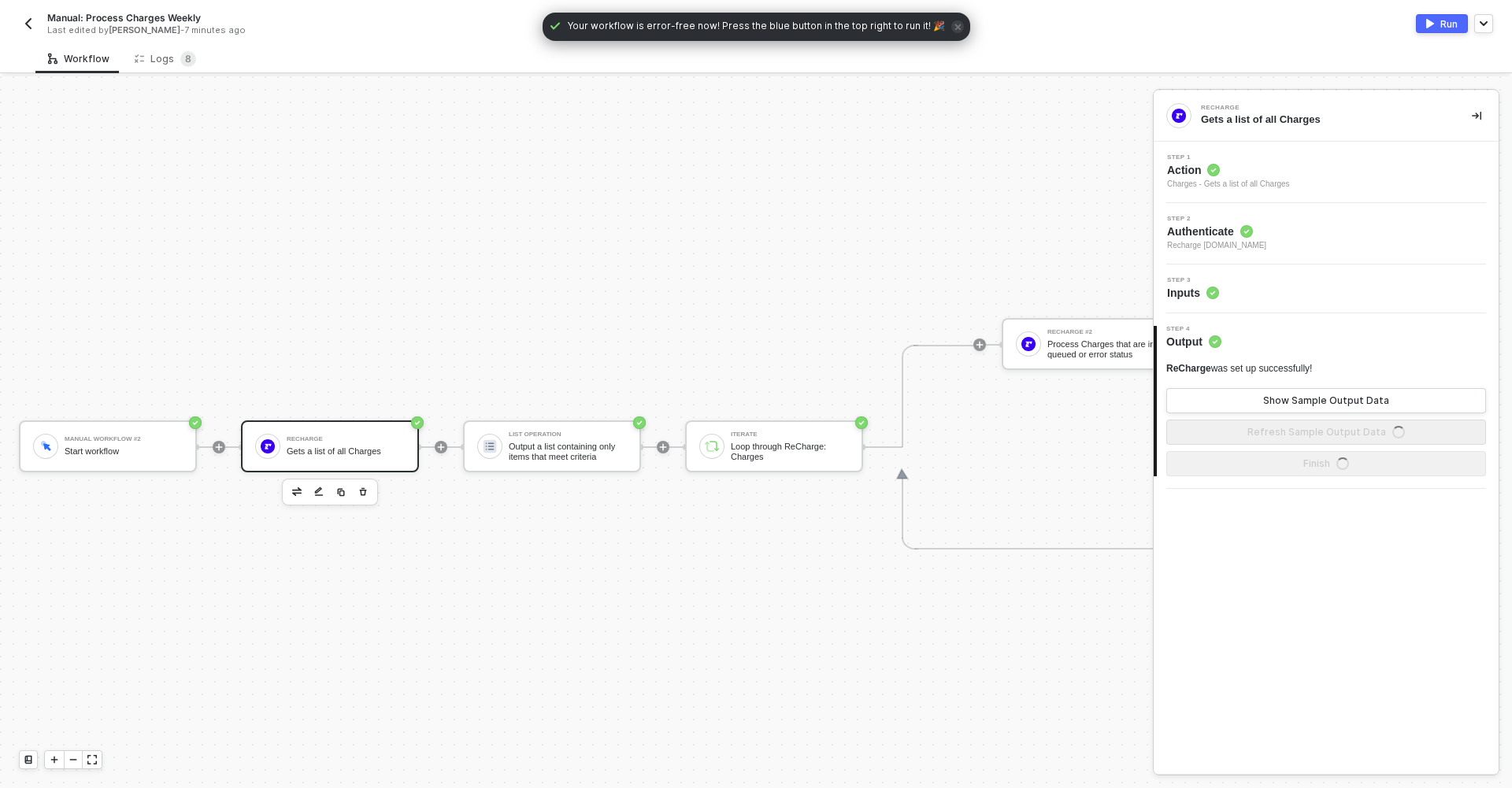
scroll to position [29, 0]
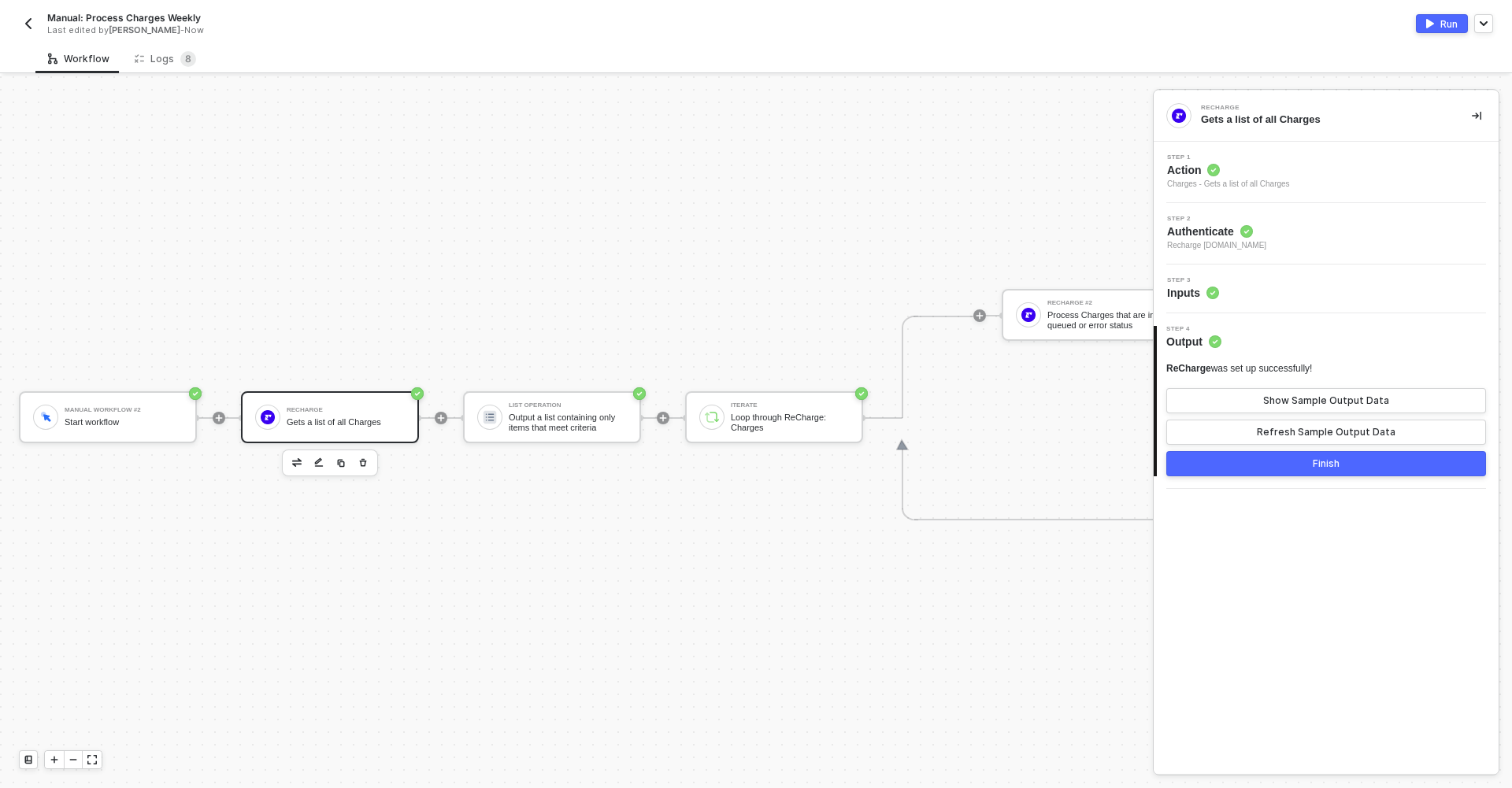
click at [1443, 22] on div "Run" at bounding box center [1449, 24] width 17 height 14
click at [1250, 287] on div "Step 3 Inputs" at bounding box center [1328, 289] width 341 height 24
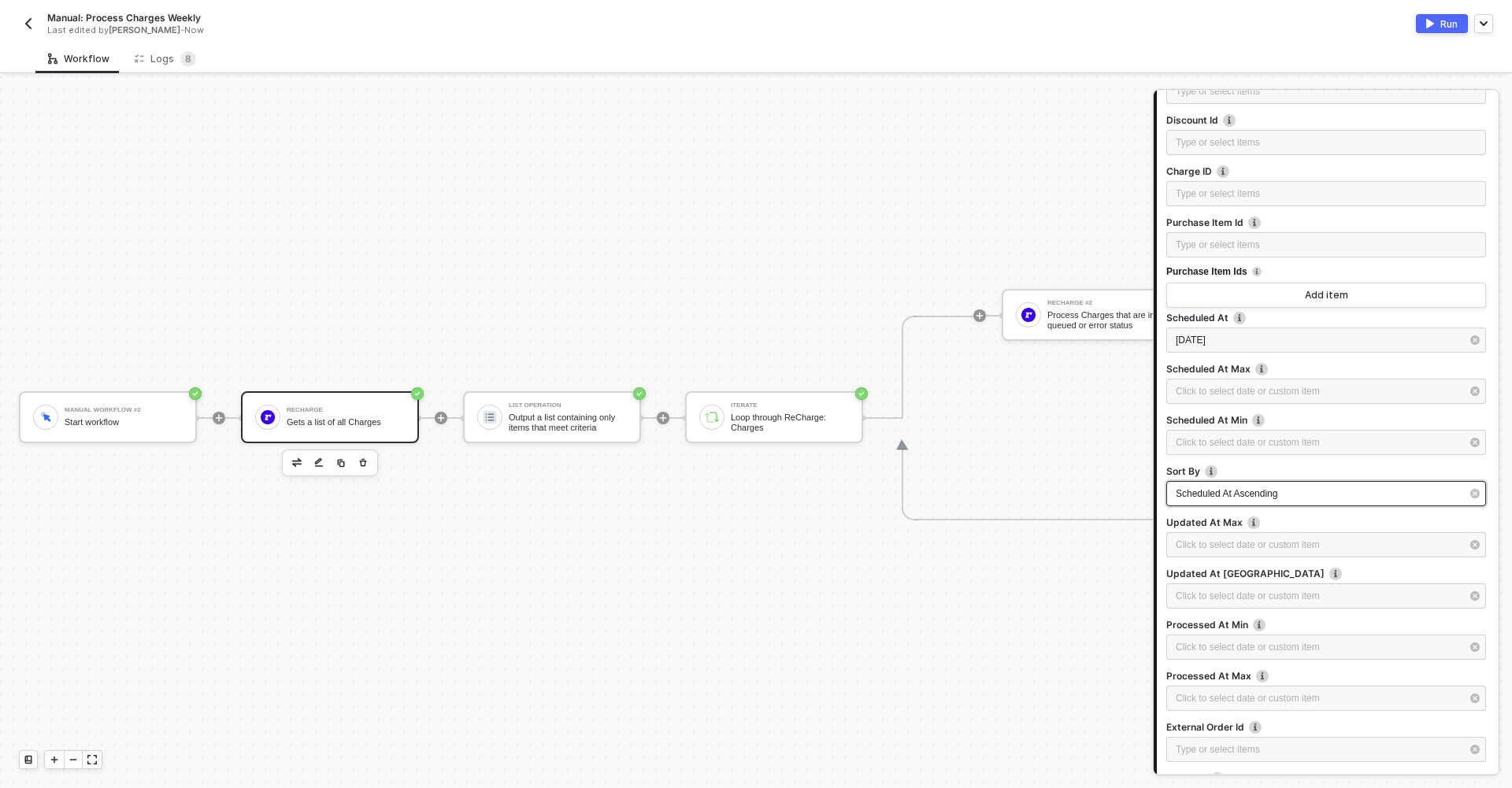
scroll to position [437, 0]
click at [1271, 341] on div "2025-08-31" at bounding box center [1318, 339] width 285 height 15
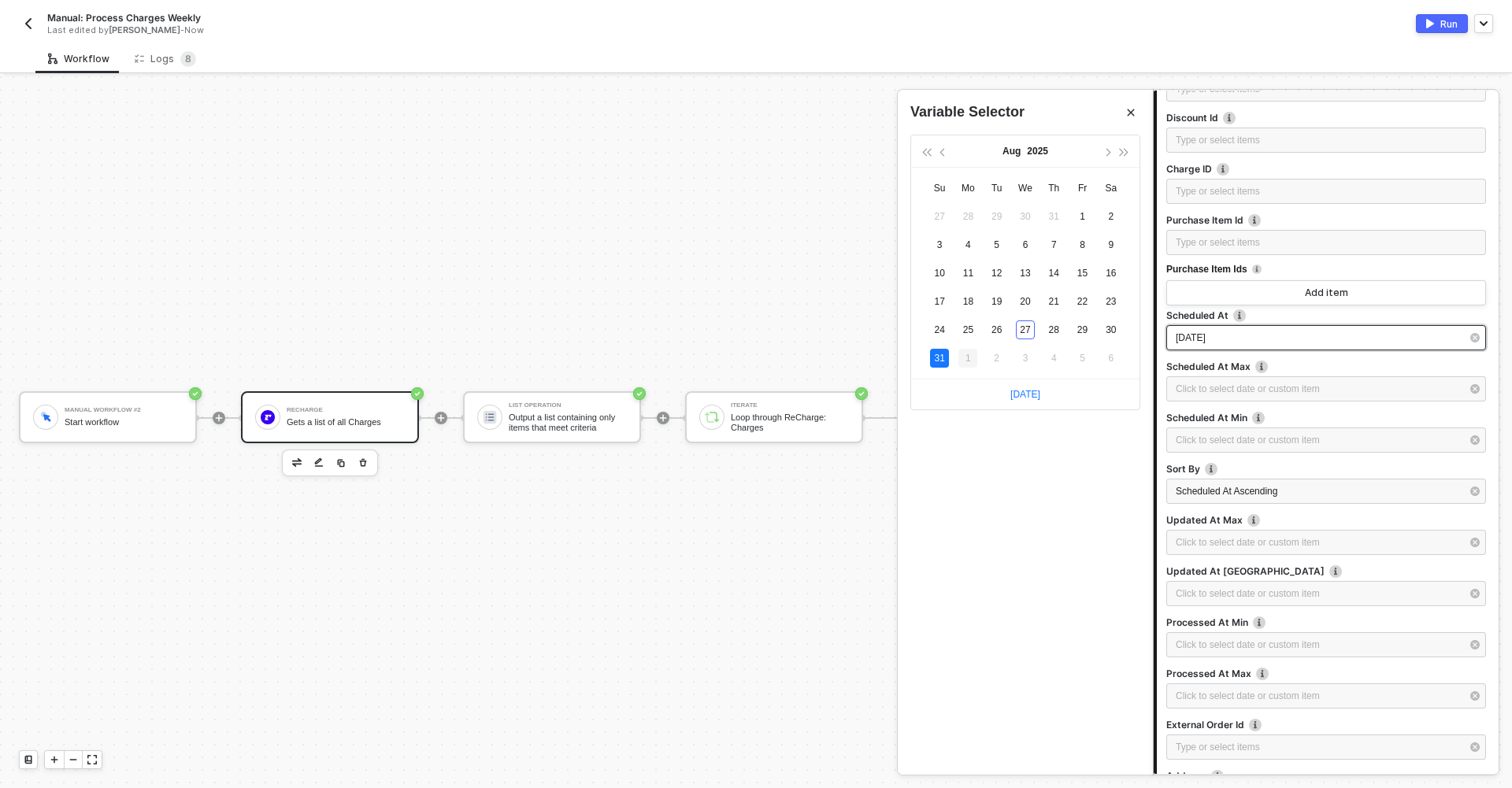
click at [962, 357] on div "1" at bounding box center [968, 358] width 19 height 19
type input "2025-09-01"
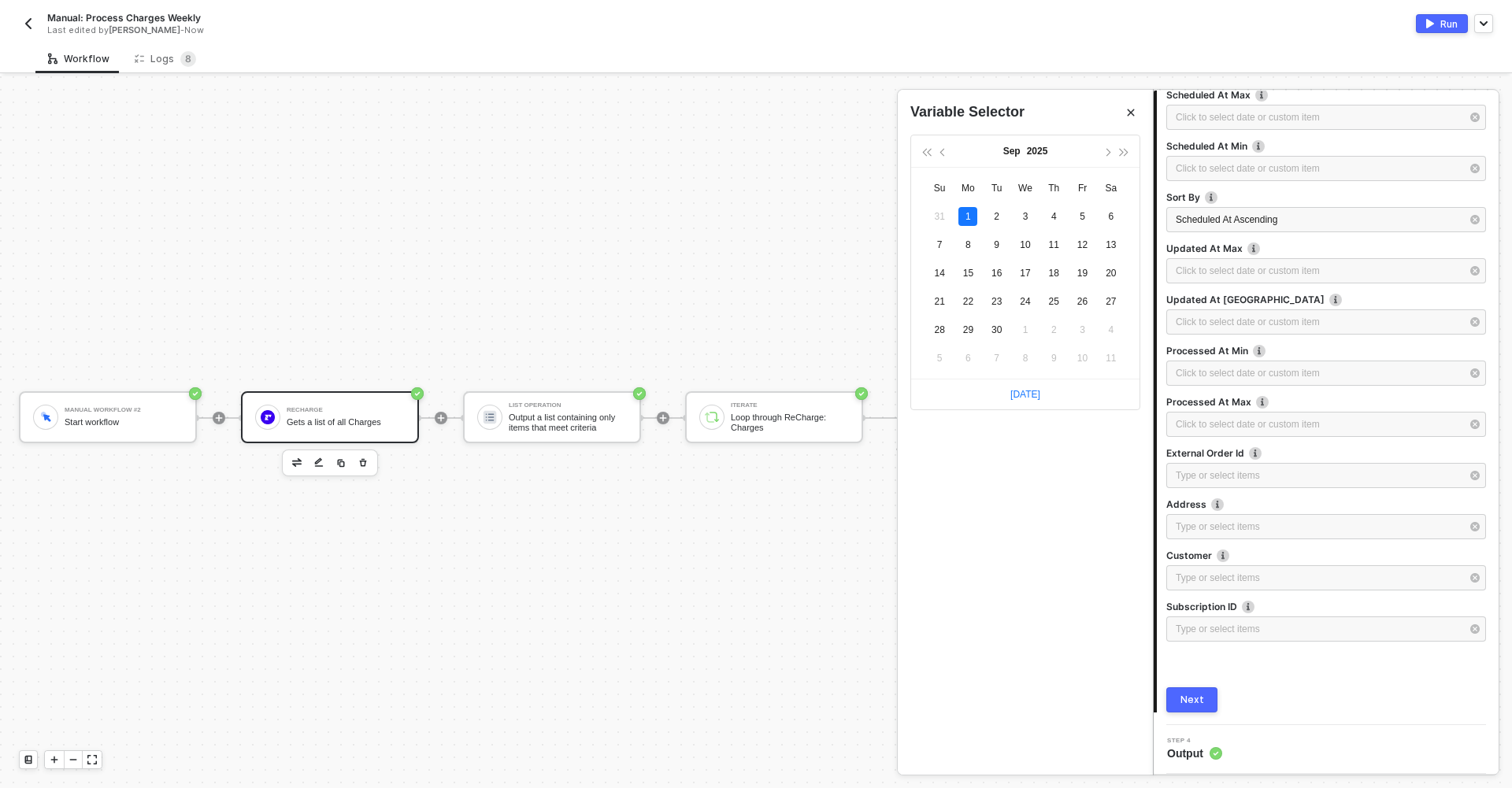
click at [1194, 685] on div "Optional Parameters Charge Status ﻿ ﻿ Queued ﻿ Created At Max Click to select d…" at bounding box center [1326, 152] width 320 height 1120
click at [1194, 702] on div "Next" at bounding box center [1193, 699] width 24 height 13
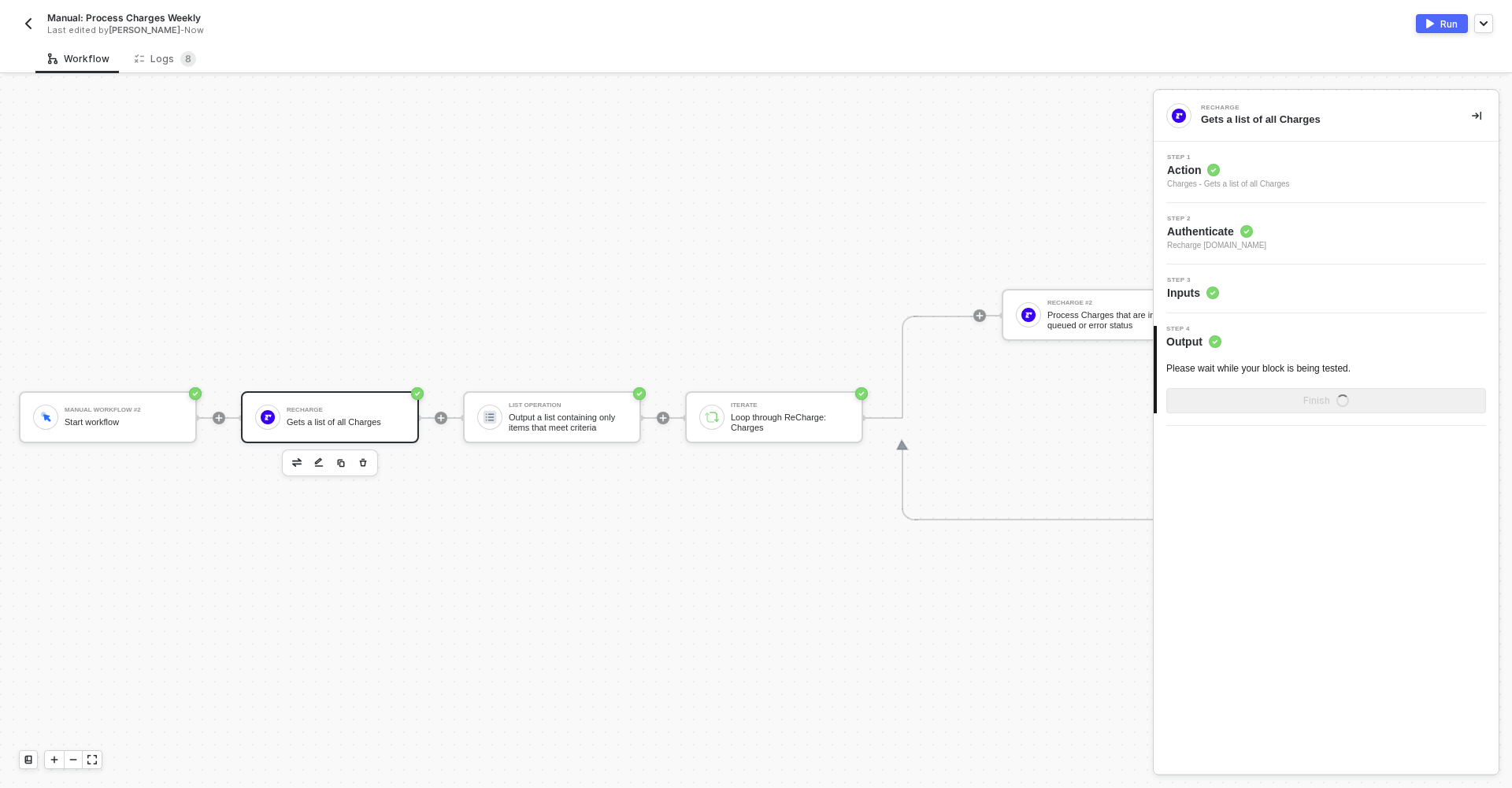
scroll to position [0, 0]
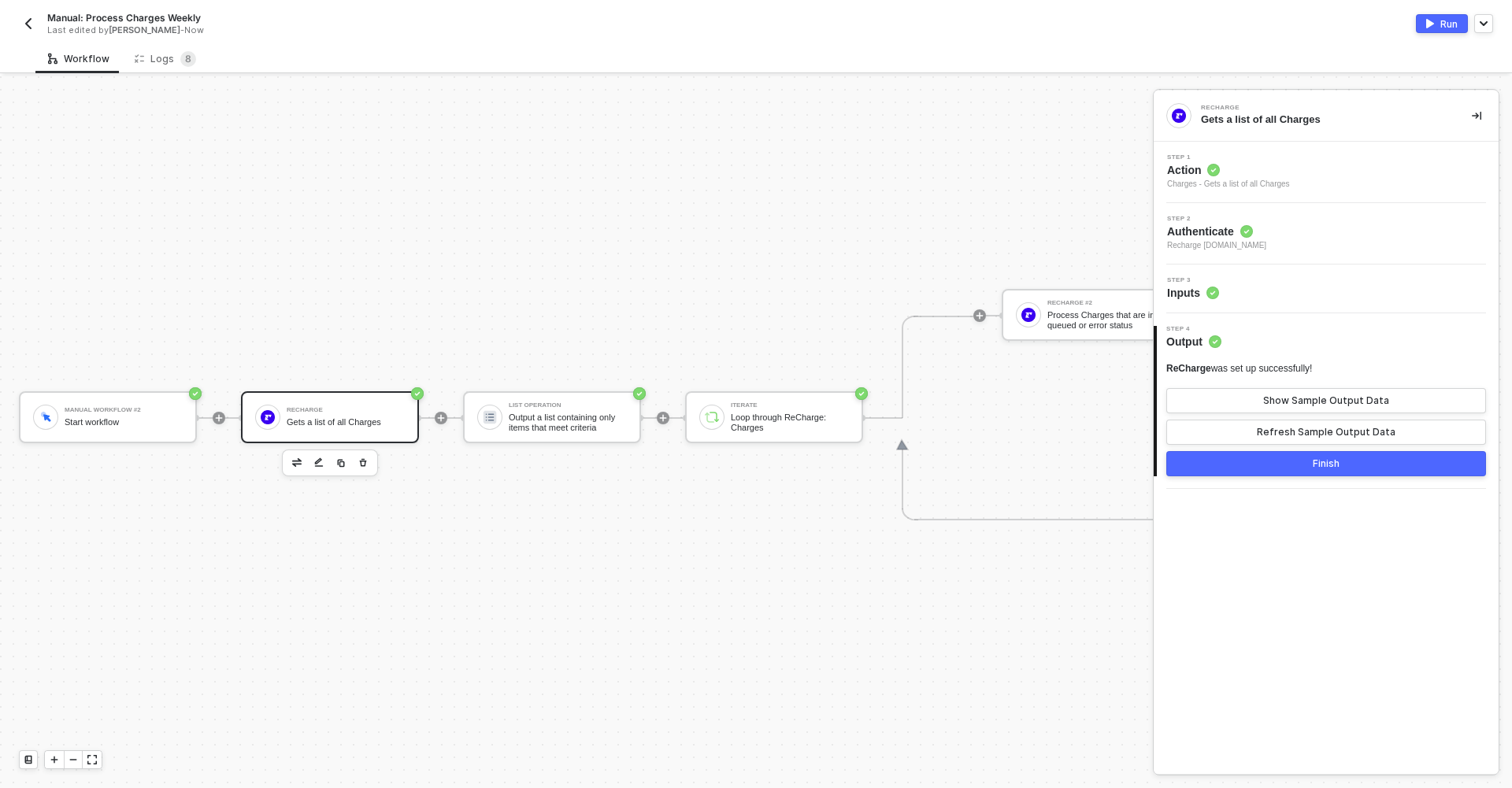
click at [1319, 465] on div "Finish" at bounding box center [1326, 464] width 26 height 13
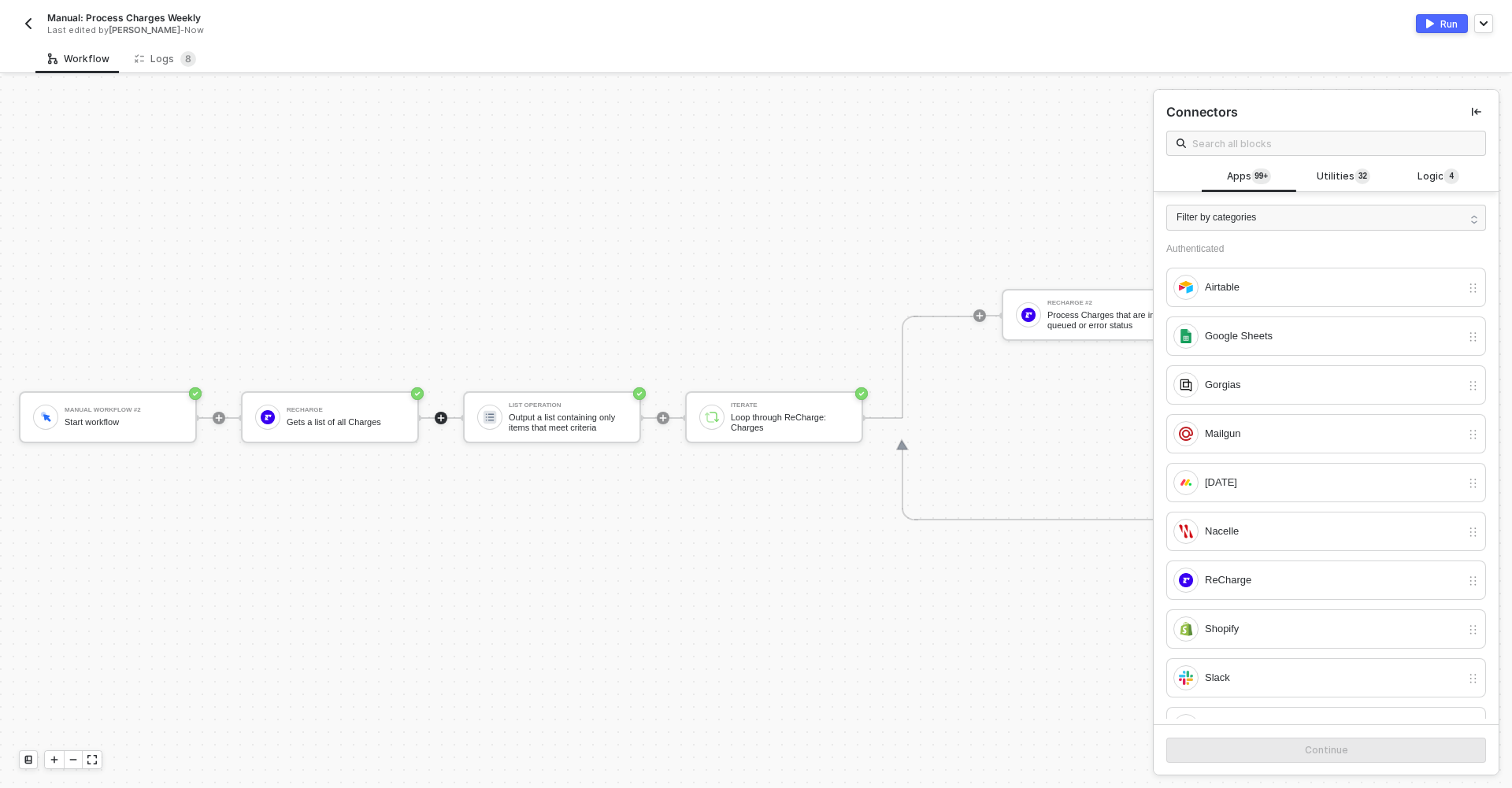
click at [1440, 23] on div "Run" at bounding box center [1449, 24] width 17 height 14
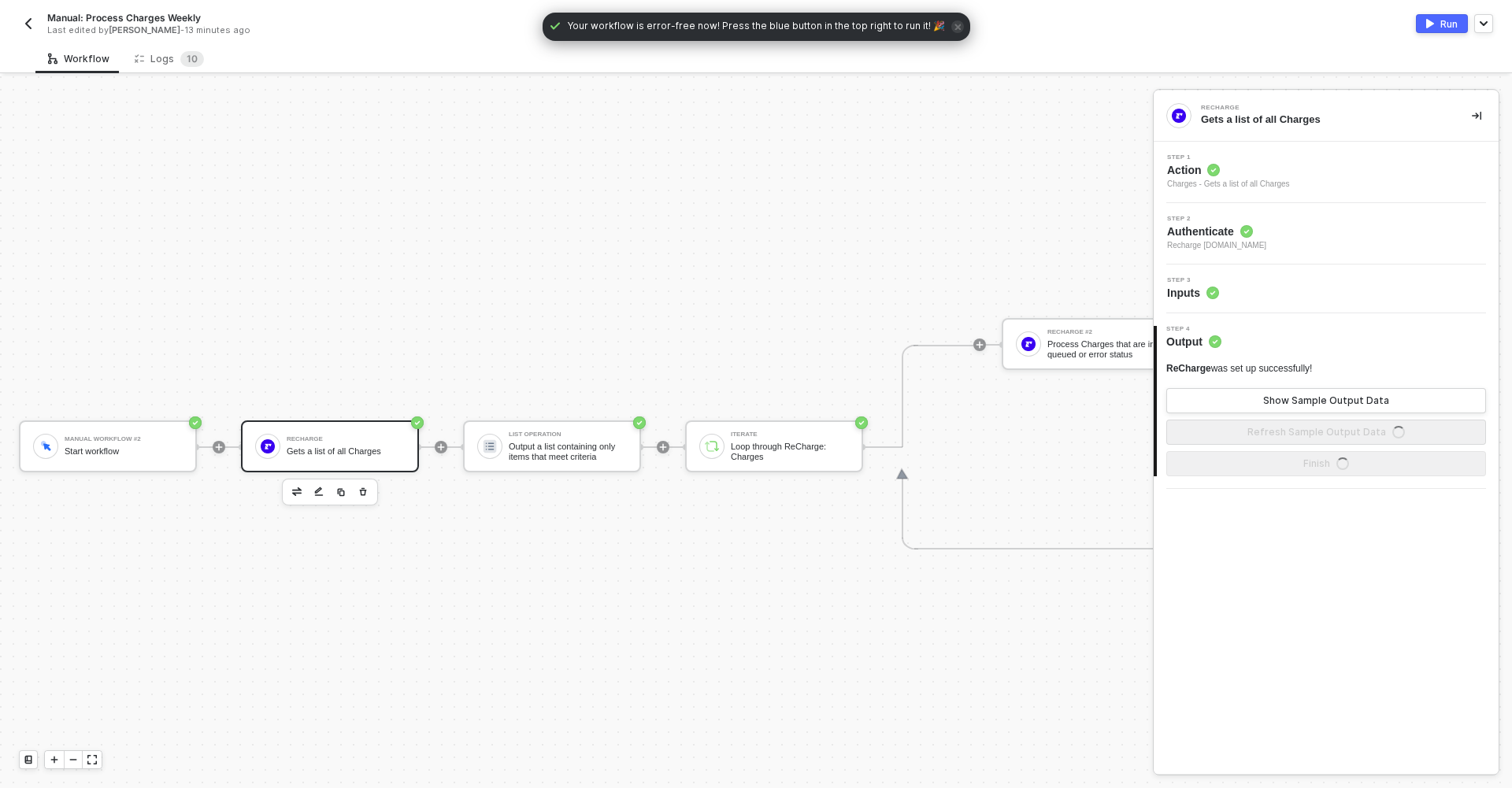
scroll to position [29, 0]
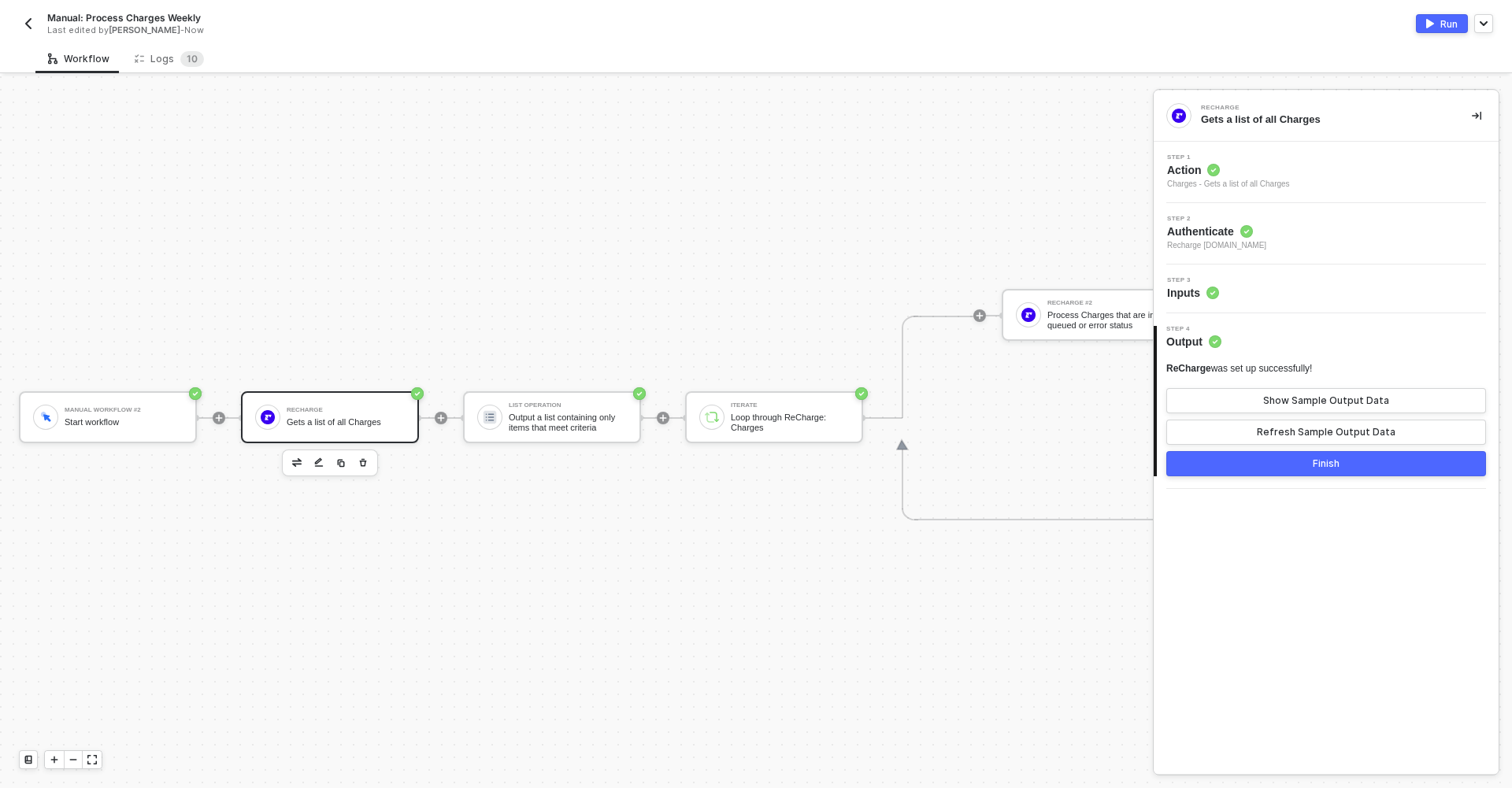
click at [1447, 14] on button "Run" at bounding box center [1441, 24] width 52 height 19
